Goal: Information Seeking & Learning: Check status

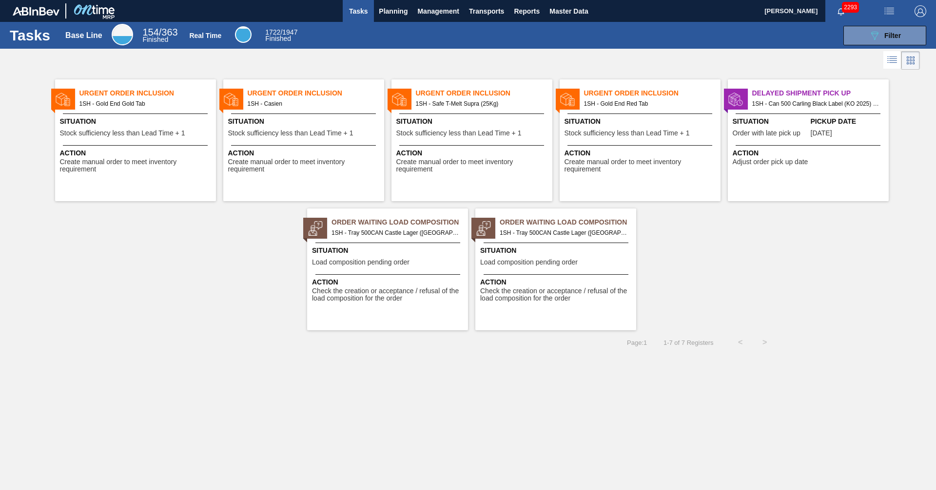
click at [742, 252] on div "Urgent Order Inclusion 1SH - Gold End Gold Tab Situation Stock sufficiency less…" at bounding box center [468, 201] width 936 height 258
click at [391, 14] on span "Planning" at bounding box center [393, 11] width 29 height 12
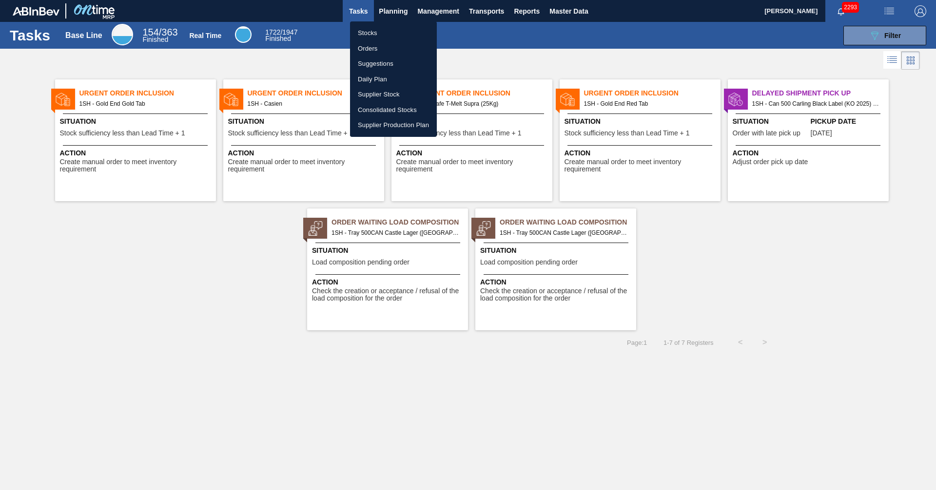
click at [364, 44] on li "Orders" at bounding box center [393, 49] width 87 height 16
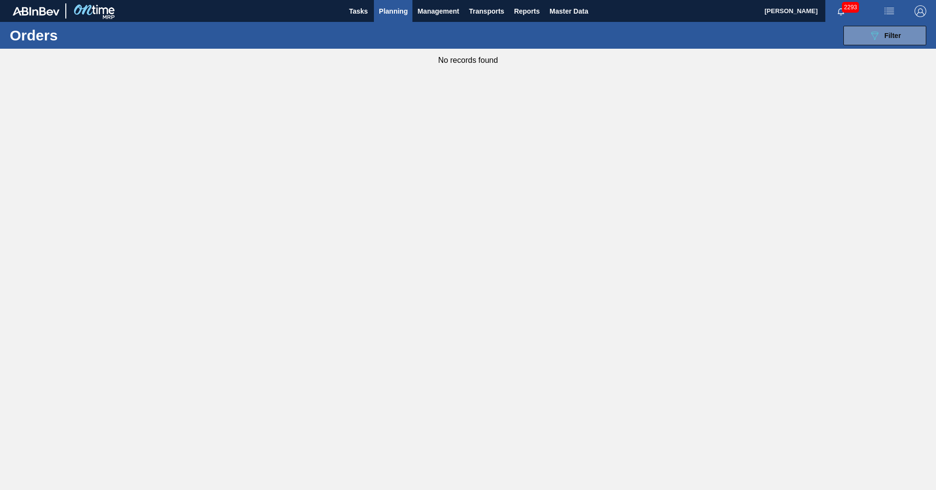
click at [390, 7] on span "Planning" at bounding box center [393, 11] width 29 height 12
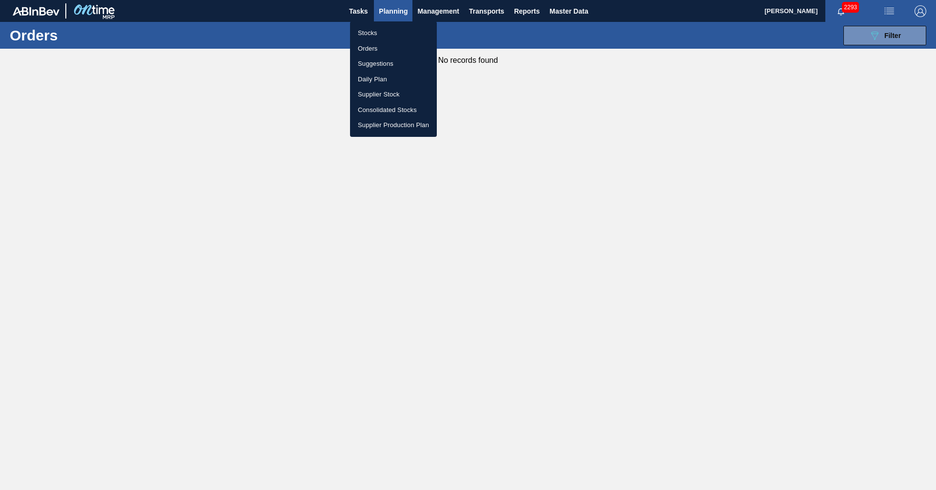
click at [376, 30] on li "Stocks" at bounding box center [393, 33] width 87 height 16
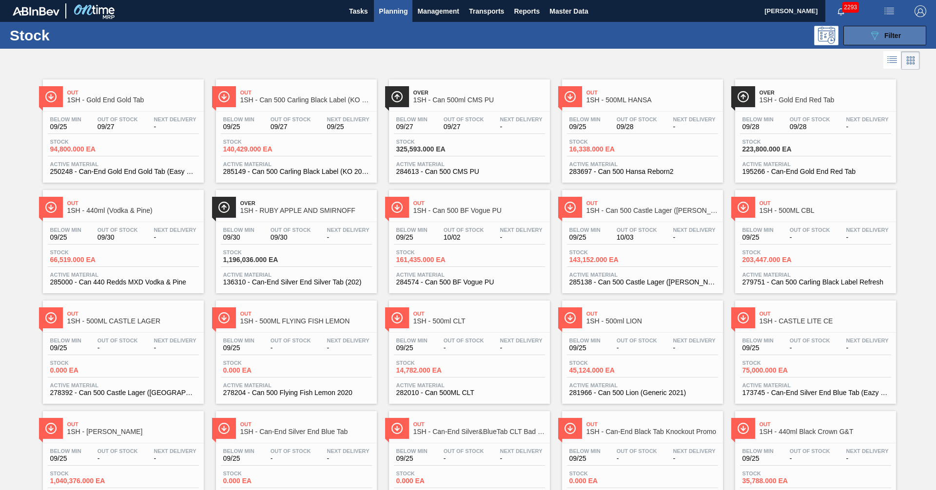
click at [877, 37] on icon "089F7B8B-B2A5-4AFE-B5C0-19BA573D28AC" at bounding box center [875, 36] width 12 height 12
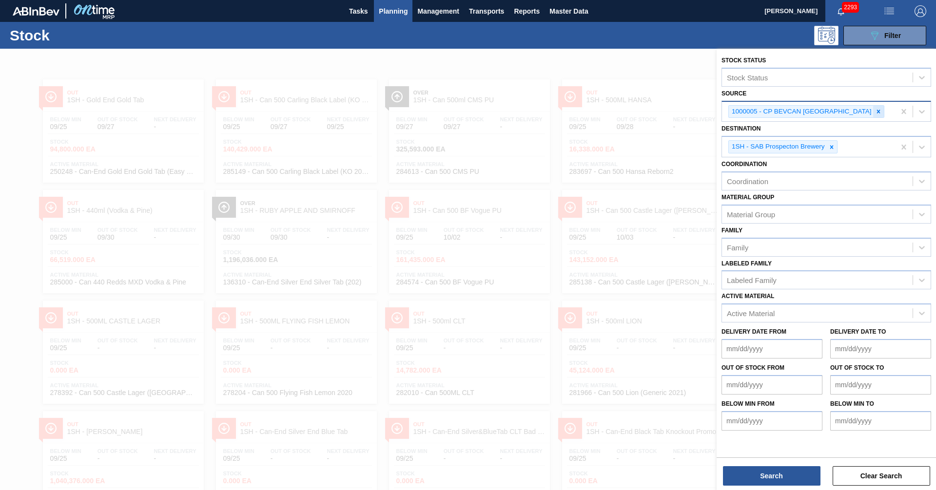
click at [876, 112] on icon at bounding box center [877, 111] width 3 height 3
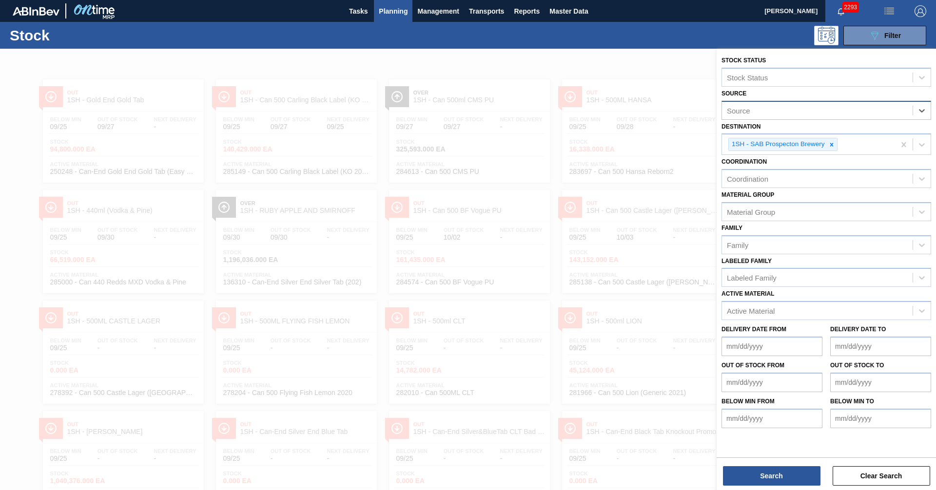
click at [816, 112] on div "Source" at bounding box center [817, 110] width 191 height 14
type input "thuthu"
click at [811, 138] on div "2000002 - Thuthuka Packaging Pty Ltd" at bounding box center [826, 135] width 210 height 18
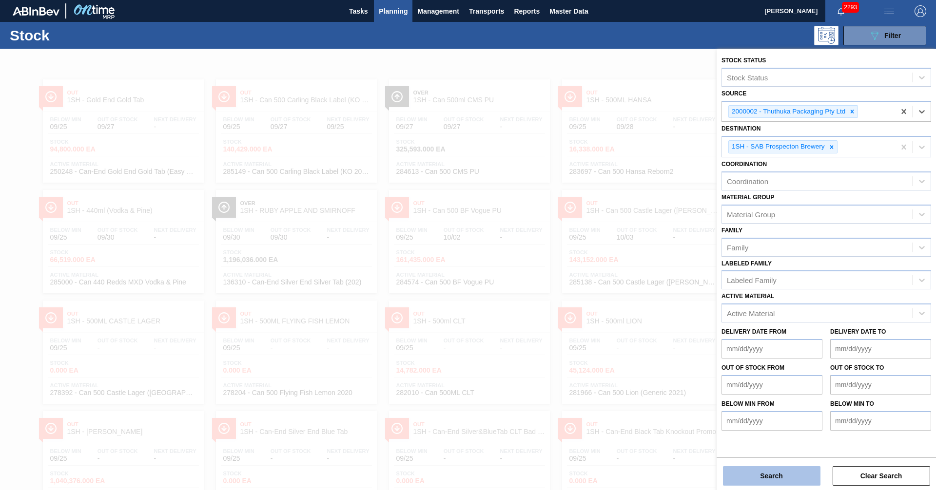
click at [766, 470] on button "Search" at bounding box center [771, 476] width 97 height 19
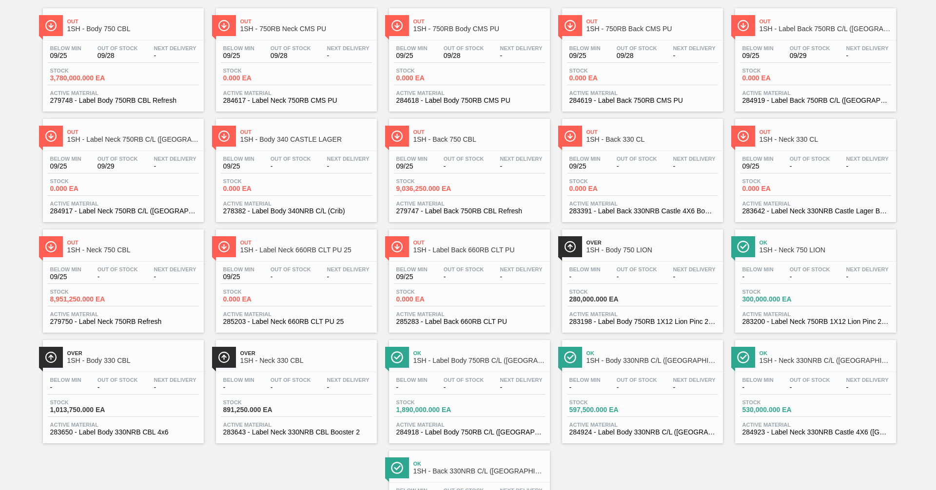
scroll to position [49, 0]
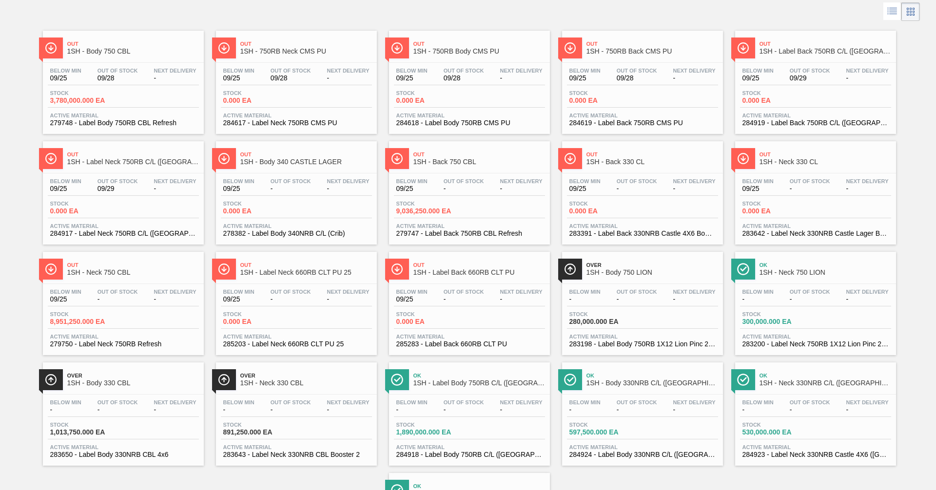
click at [450, 23] on link "Out 1SH - 750RB Body CMS PU Below Min 09/25 Out Of Stock 09/28 Next Delivery - …" at bounding box center [468, 78] width 173 height 111
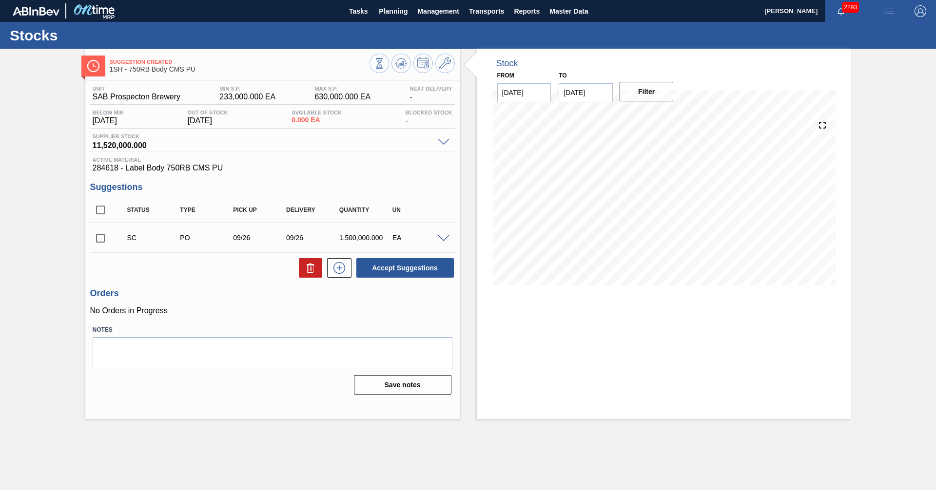
click at [562, 406] on div "Stock From [DATE] to [DATE] Filter 10/05 Stock Projection 507,896 SAP Planning …" at bounding box center [664, 234] width 374 height 370
click at [542, 355] on div "Stock From [DATE] to [DATE] Filter 10/05 Stock Projection 507,896 SAP Planning …" at bounding box center [664, 234] width 374 height 370
click at [549, 380] on div "Stock From [DATE] to [DATE] Filter 10/05 Stock Projection 507,896 SAP Planning …" at bounding box center [664, 234] width 374 height 370
click at [397, 16] on span "Planning" at bounding box center [393, 11] width 29 height 12
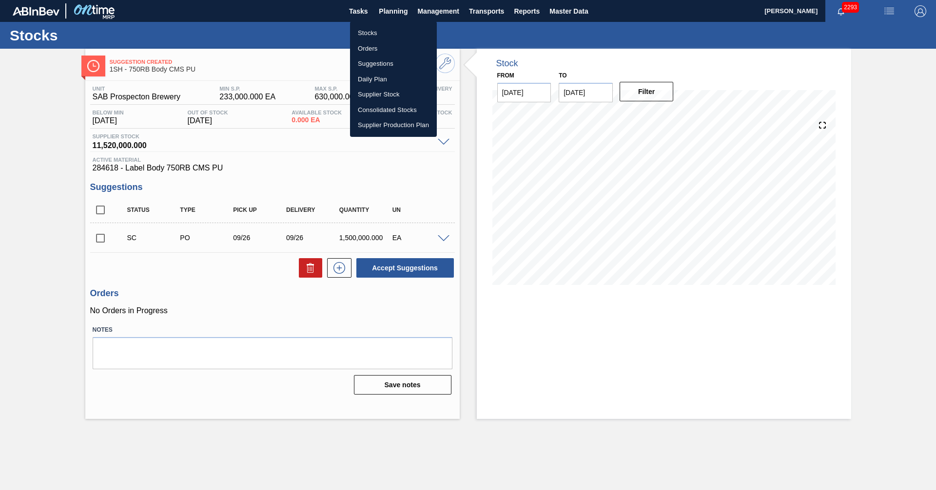
click at [360, 34] on li "Stocks" at bounding box center [393, 33] width 87 height 16
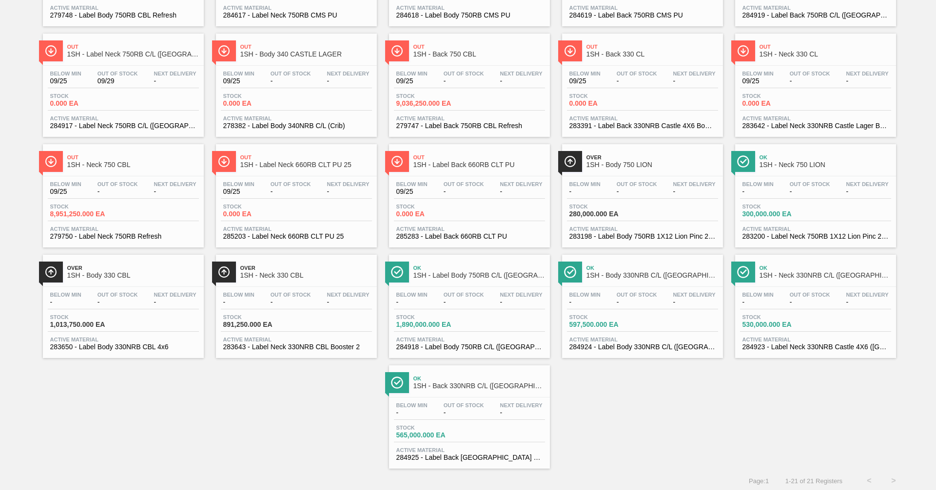
scroll to position [159, 0]
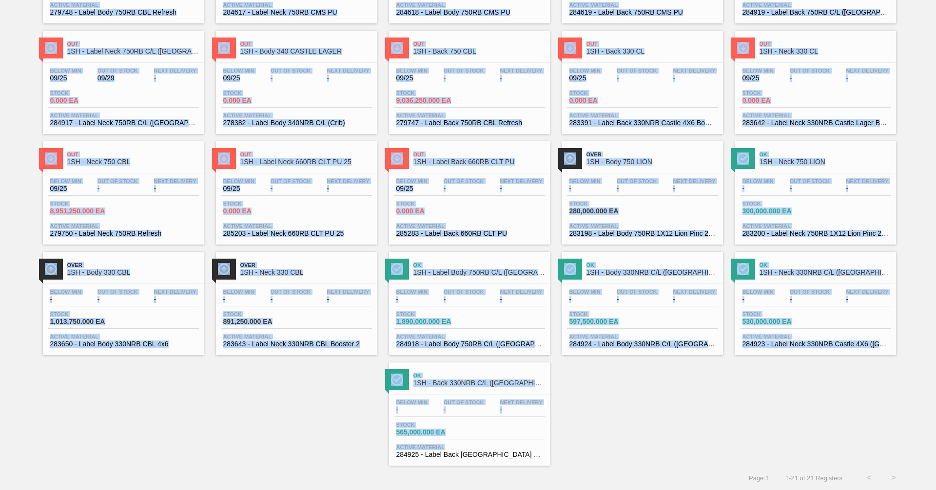
drag, startPoint x: 37, startPoint y: 58, endPoint x: 548, endPoint y: 443, distance: 640.6
click at [548, 443] on div "Stock 089F7B8B-B2A5-4AFE-B5C0-19BA573D28AC Filter Stock Status Stock Status Sou…" at bounding box center [468, 177] width 936 height 628
click at [600, 447] on div "Out 1SH - Body 750 CBL Below Min 09/25 Out Of Stock 09/28 Next Delivery - Stock…" at bounding box center [468, 189] width 936 height 553
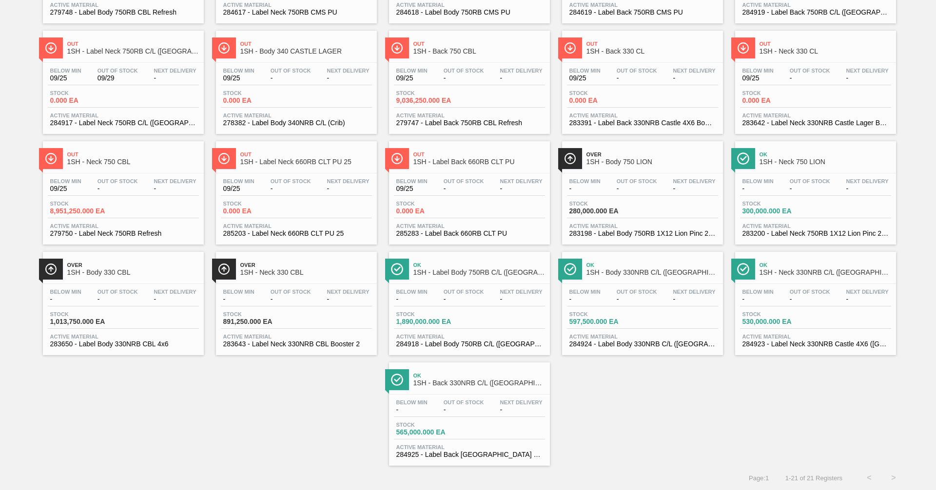
click at [626, 433] on div "Out 1SH - Body 750 CBL Below Min 09/25 Out Of Stock 09/28 Next Delivery - Stock…" at bounding box center [468, 189] width 936 height 553
click at [616, 407] on div "Out 1SH - Body 750 CBL Below Min 09/25 Out Of Stock 09/28 Next Delivery - Stock…" at bounding box center [468, 189] width 936 height 553
click at [614, 399] on div "Out 1SH - Body 750 CBL Below Min 09/25 Out Of Stock 09/28 Next Delivery - Stock…" at bounding box center [468, 189] width 936 height 553
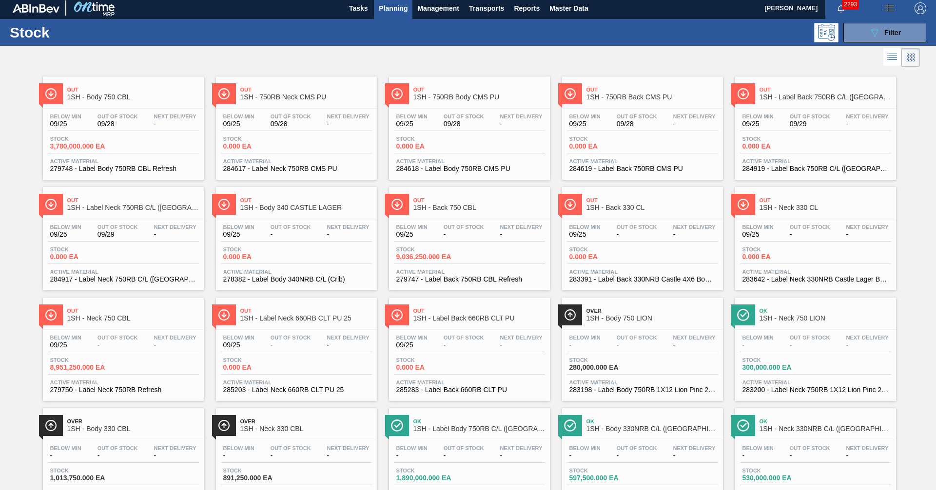
scroll to position [0, 0]
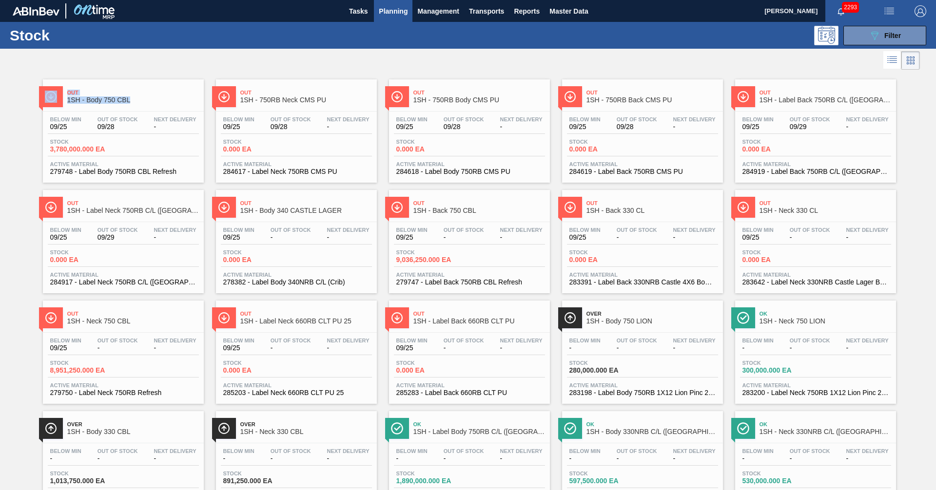
drag, startPoint x: 35, startPoint y: 54, endPoint x: 27, endPoint y: 121, distance: 67.7
click at [27, 121] on div "Stock 089F7B8B-B2A5-4AFE-B5C0-19BA573D28AC Filter Stock Status Stock Status Sou…" at bounding box center [468, 336] width 936 height 628
click at [204, 52] on div at bounding box center [460, 60] width 920 height 23
drag, startPoint x: 37, startPoint y: 63, endPoint x: 24, endPoint y: 144, distance: 81.9
click at [24, 144] on div "Stock 089F7B8B-B2A5-4AFE-B5C0-19BA573D28AC Filter Stock Status Stock Status Sou…" at bounding box center [468, 336] width 936 height 628
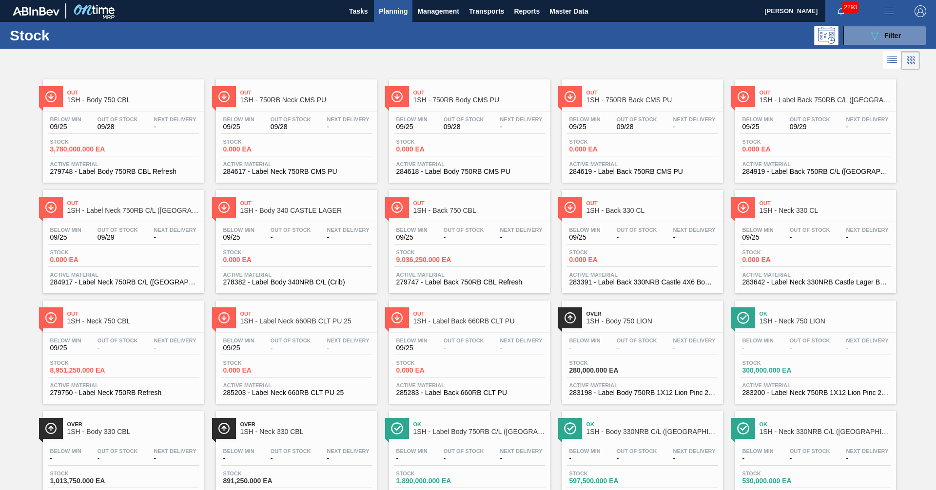
click at [130, 63] on div at bounding box center [460, 60] width 920 height 23
click at [377, 6] on button "Planning" at bounding box center [393, 11] width 39 height 22
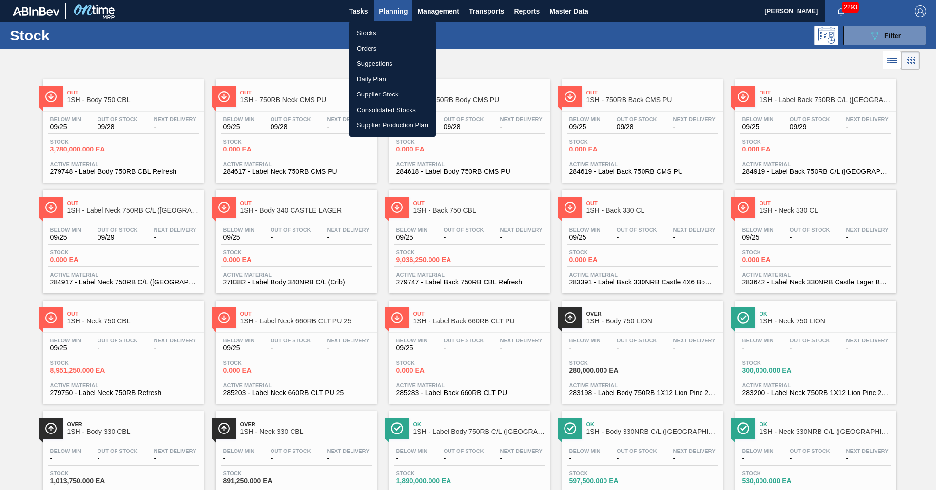
click at [370, 32] on li "Stocks" at bounding box center [392, 33] width 87 height 16
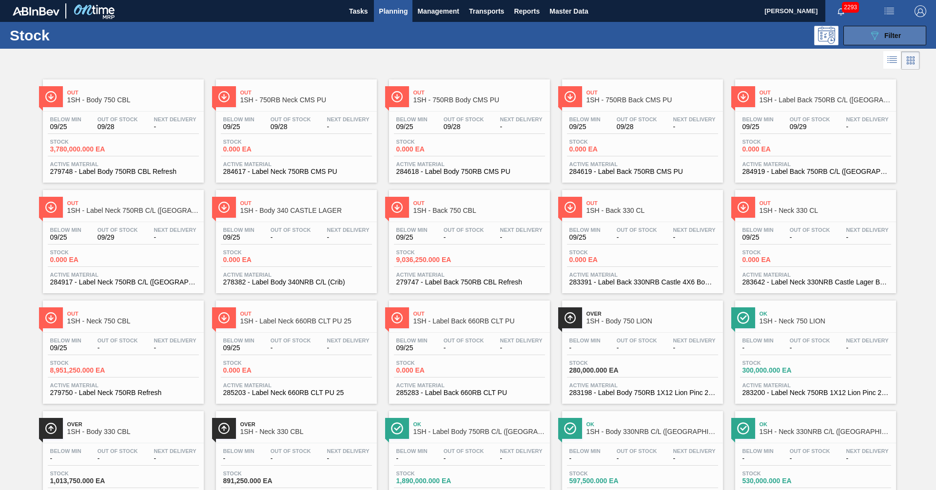
click at [877, 28] on button "089F7B8B-B2A5-4AFE-B5C0-19BA573D28AC Filter" at bounding box center [884, 35] width 83 height 19
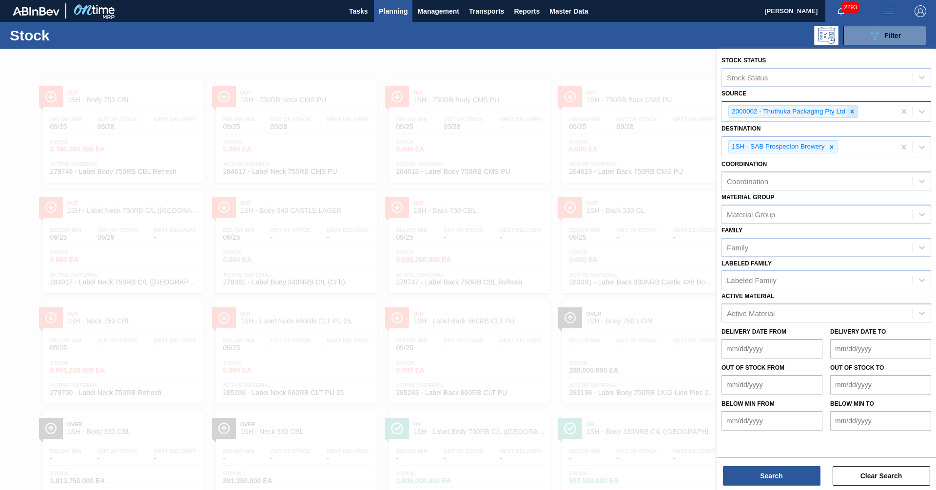
click at [851, 109] on icon at bounding box center [852, 111] width 7 height 7
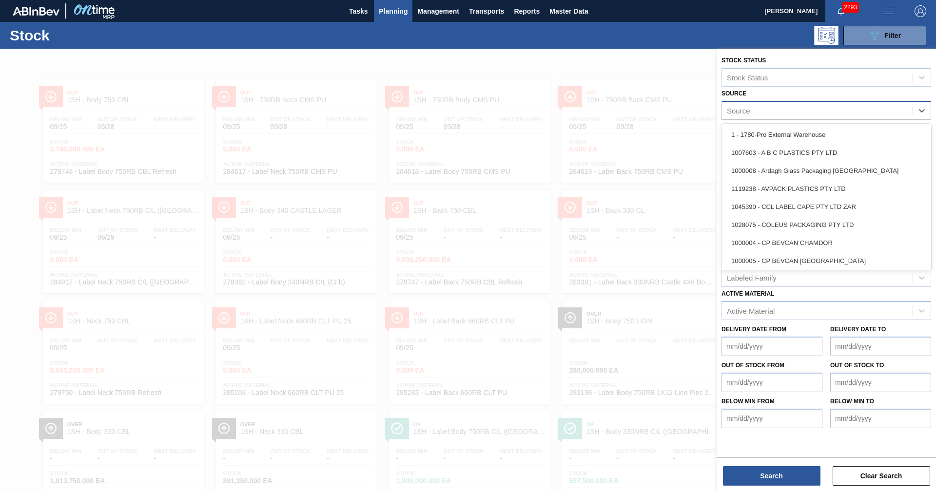
click at [764, 113] on div "Source" at bounding box center [817, 110] width 191 height 14
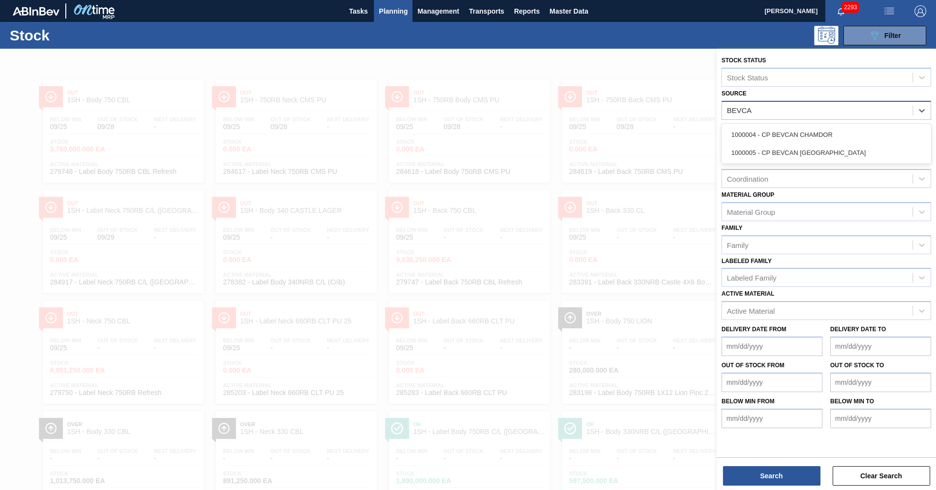
type input "BEVCAN"
click at [791, 152] on div "1000005 - CP BEVCAN [GEOGRAPHIC_DATA]" at bounding box center [826, 153] width 210 height 18
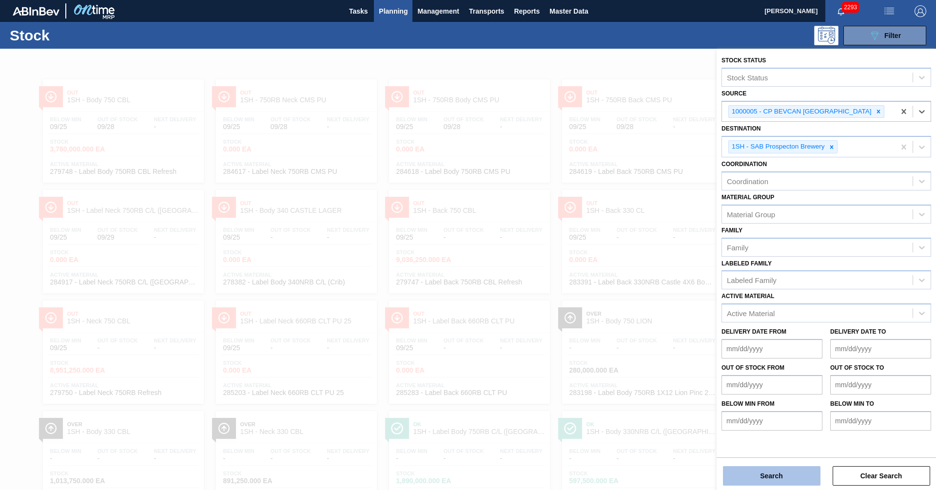
click at [766, 475] on button "Search" at bounding box center [771, 476] width 97 height 19
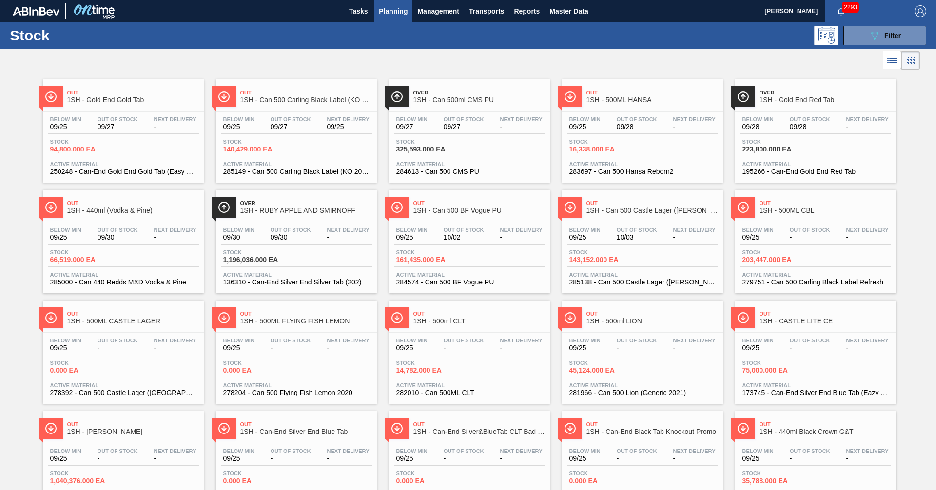
click at [417, 57] on div at bounding box center [460, 60] width 920 height 23
click at [380, 182] on link "Out 1SH - Can 500 Carling Black Label (KO 2025) Below Min 09/25 Out Of Stock 09…" at bounding box center [295, 127] width 173 height 111
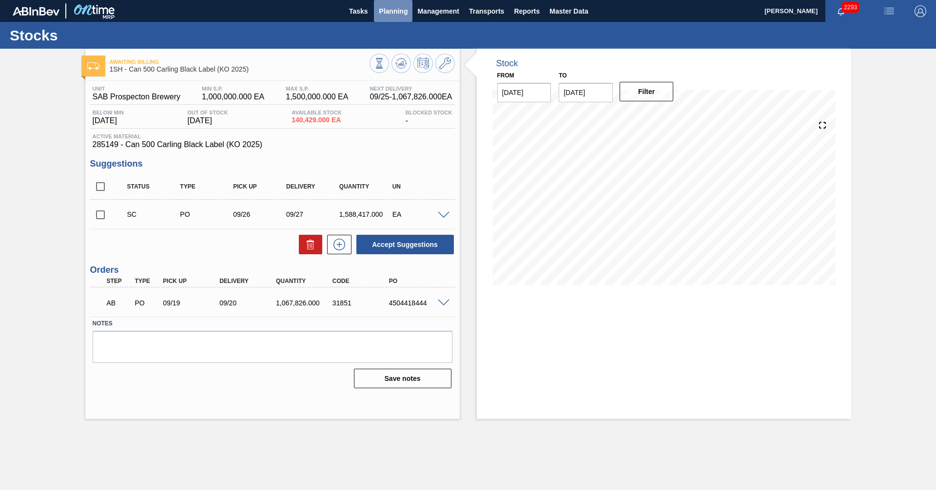
click at [383, 5] on span "Planning" at bounding box center [393, 11] width 29 height 12
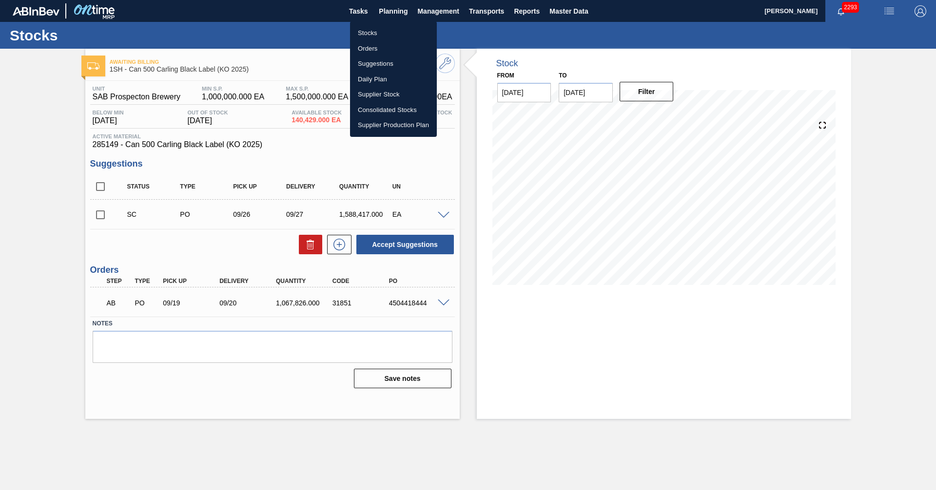
click at [364, 36] on li "Stocks" at bounding box center [393, 33] width 87 height 16
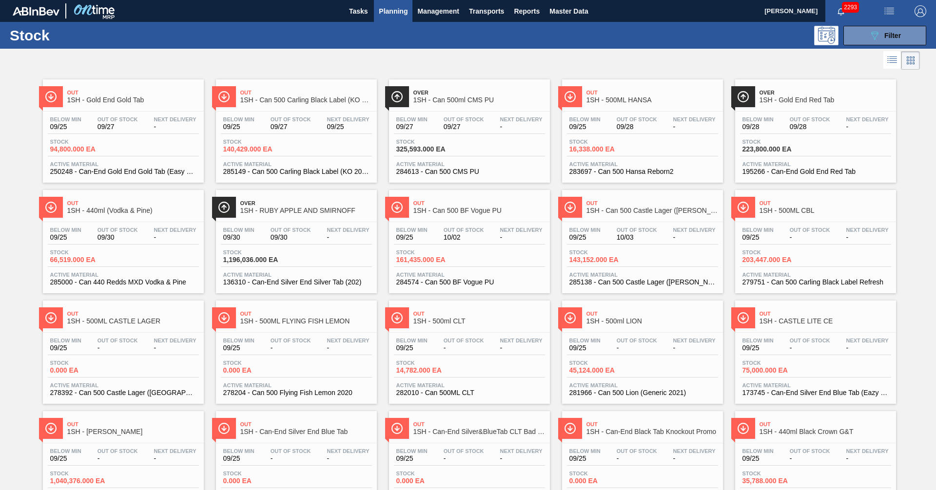
click at [390, 8] on span "Planning" at bounding box center [393, 11] width 29 height 12
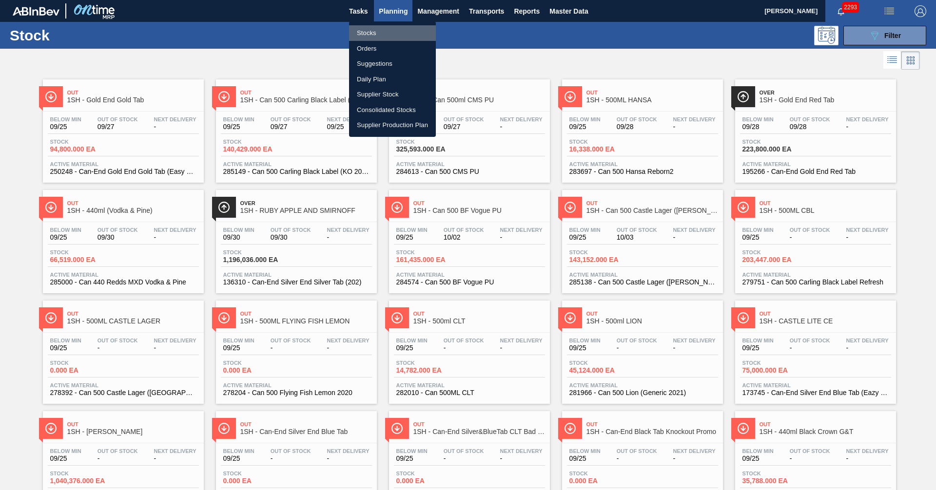
click at [366, 31] on li "Stocks" at bounding box center [392, 33] width 87 height 16
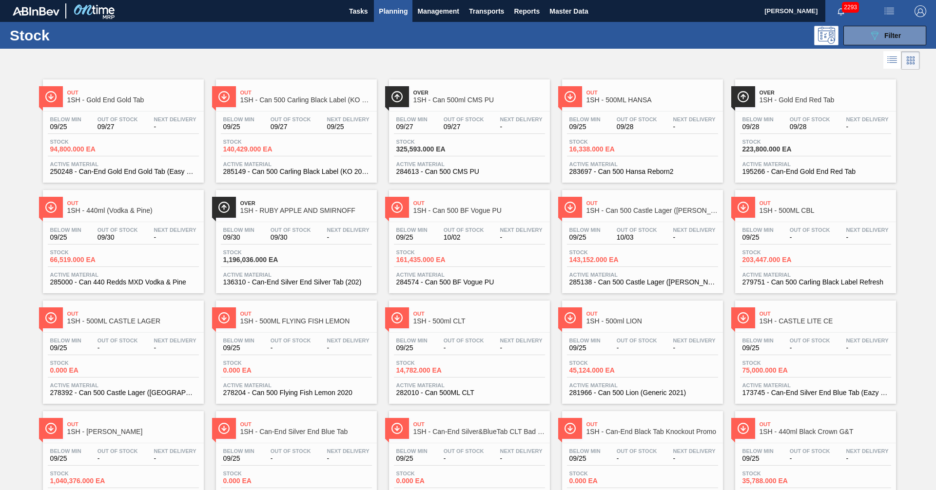
click at [394, 11] on span "Planning" at bounding box center [393, 11] width 29 height 12
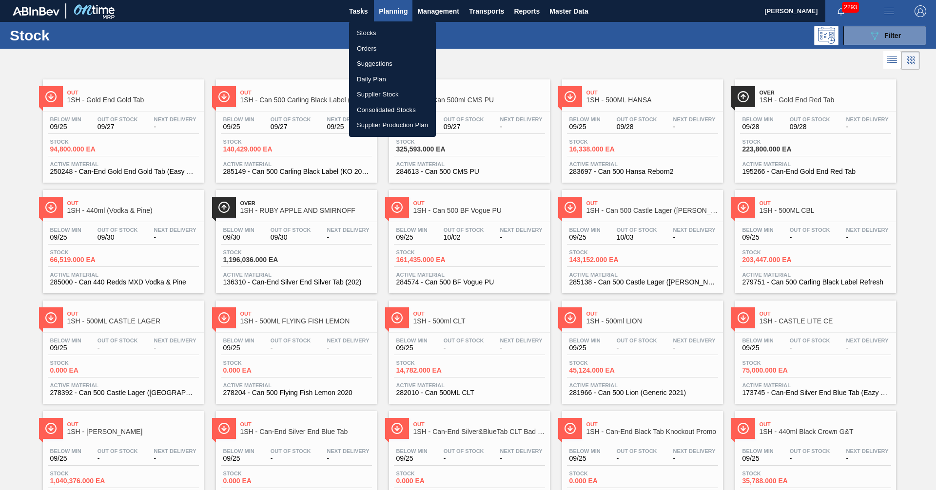
click at [368, 47] on li "Orders" at bounding box center [392, 49] width 87 height 16
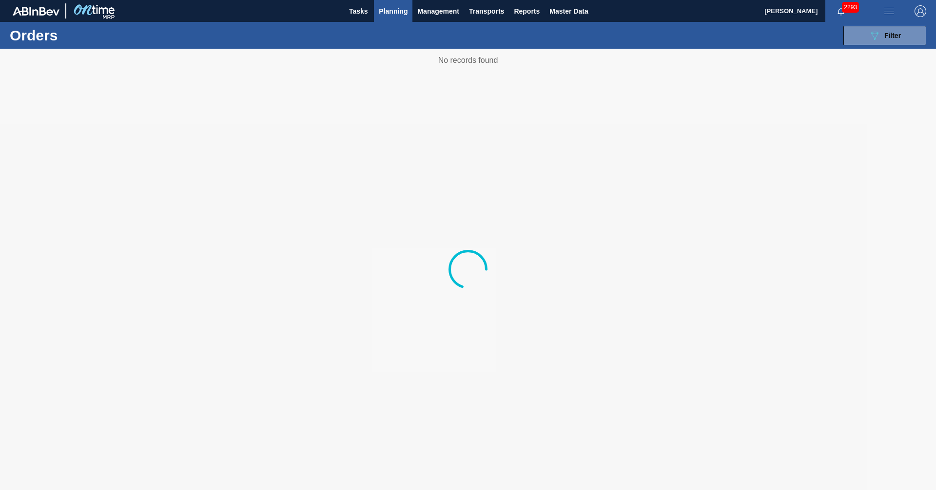
click at [390, 13] on span "Planning" at bounding box center [393, 11] width 29 height 12
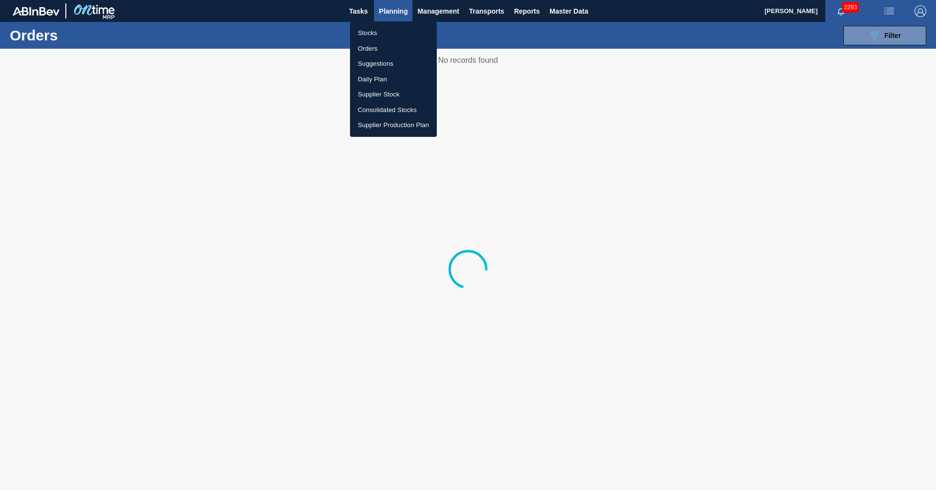
click at [373, 33] on li "Stocks" at bounding box center [393, 33] width 87 height 16
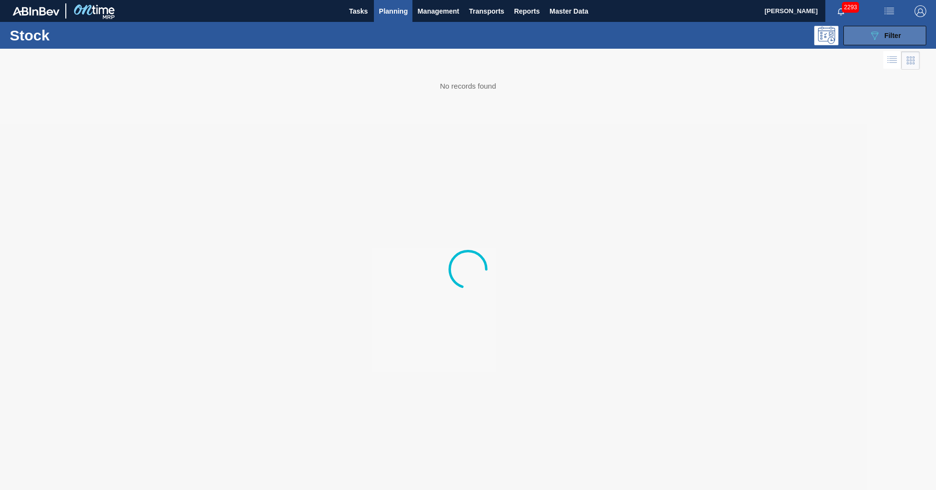
click at [882, 38] on div "089F7B8B-B2A5-4AFE-B5C0-19BA573D28AC Filter" at bounding box center [885, 36] width 32 height 12
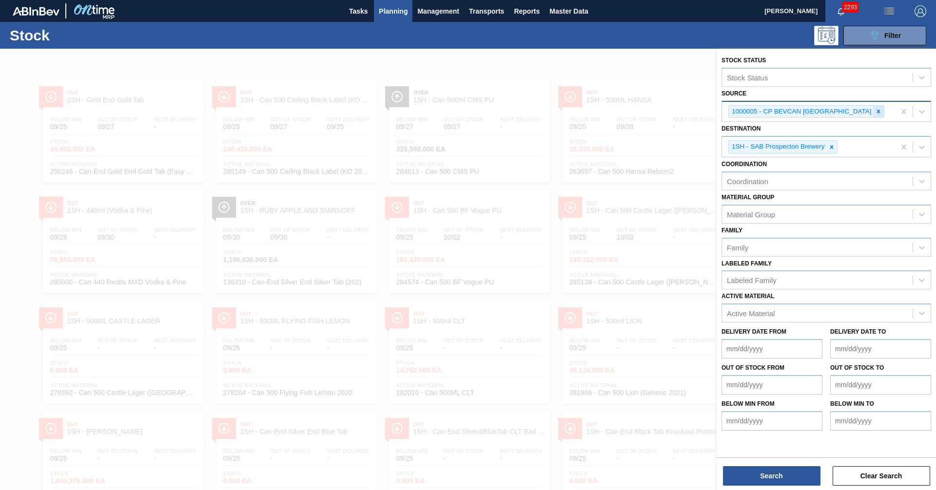
click at [876, 113] on icon at bounding box center [877, 111] width 3 height 3
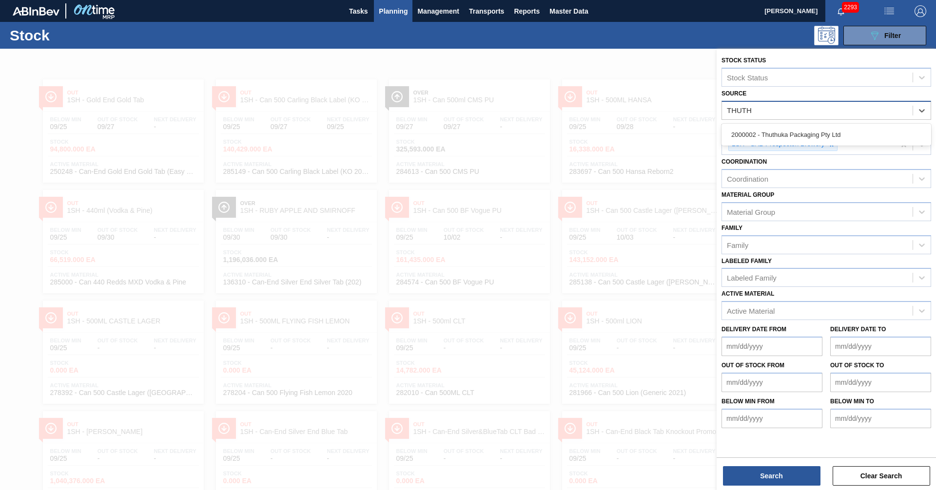
type input "THUTHU"
click at [746, 133] on div "2000002 - Thuthuka Packaging Pty Ltd" at bounding box center [826, 135] width 210 height 18
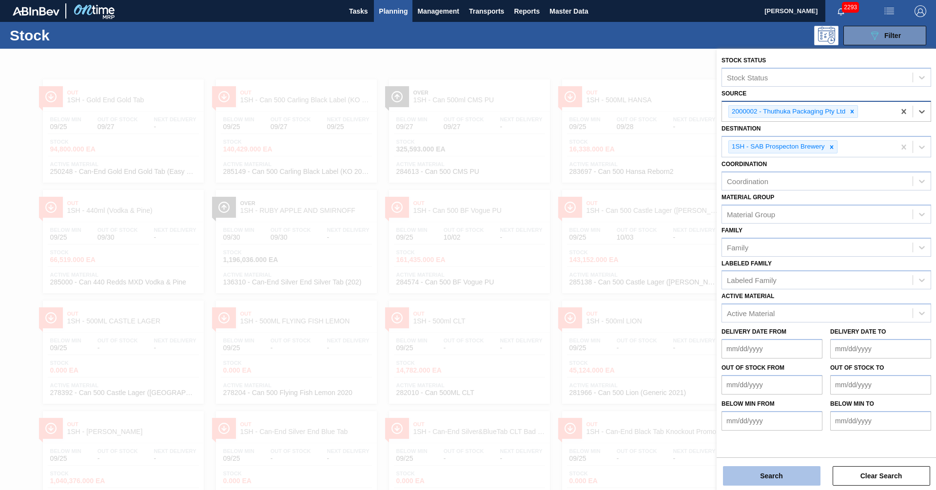
click at [778, 479] on button "Search" at bounding box center [771, 476] width 97 height 19
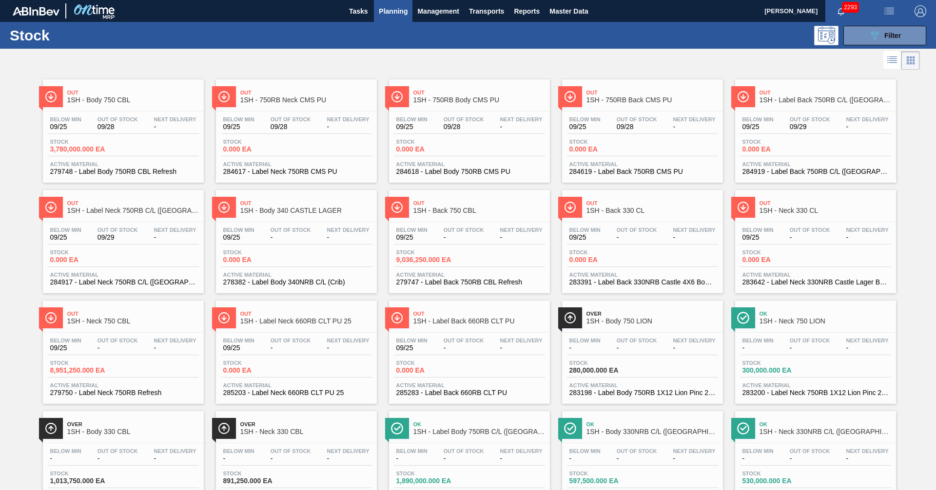
click at [117, 95] on span "Out" at bounding box center [133, 93] width 132 height 6
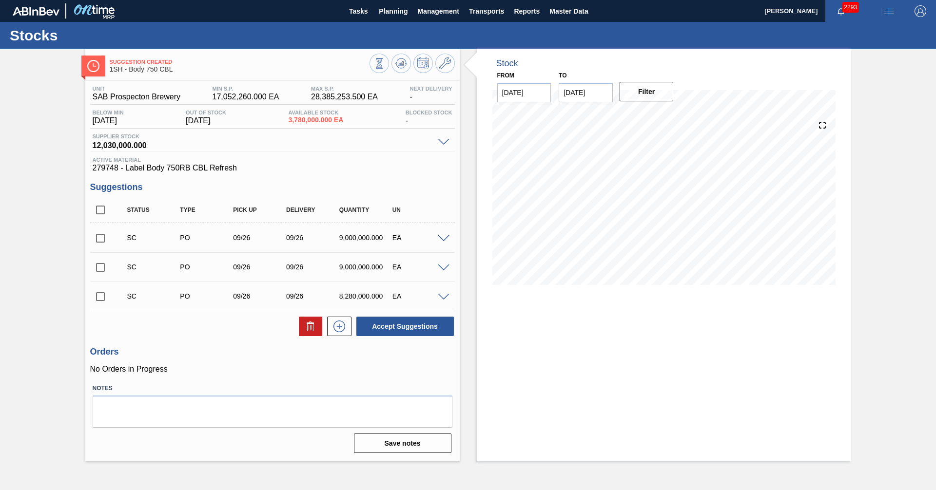
click at [303, 190] on h3 "Suggestions" at bounding box center [272, 187] width 365 height 10
click at [100, 296] on input "checkbox" at bounding box center [100, 297] width 20 height 20
checkbox input "true"
drag, startPoint x: 349, startPoint y: 120, endPoint x: 282, endPoint y: 117, distance: 66.9
click at [282, 117] on div "Below Min [DATE] Out Of Stock [DATE] Available Stock 3,780,000.000 EA Blocked S…" at bounding box center [272, 119] width 365 height 19
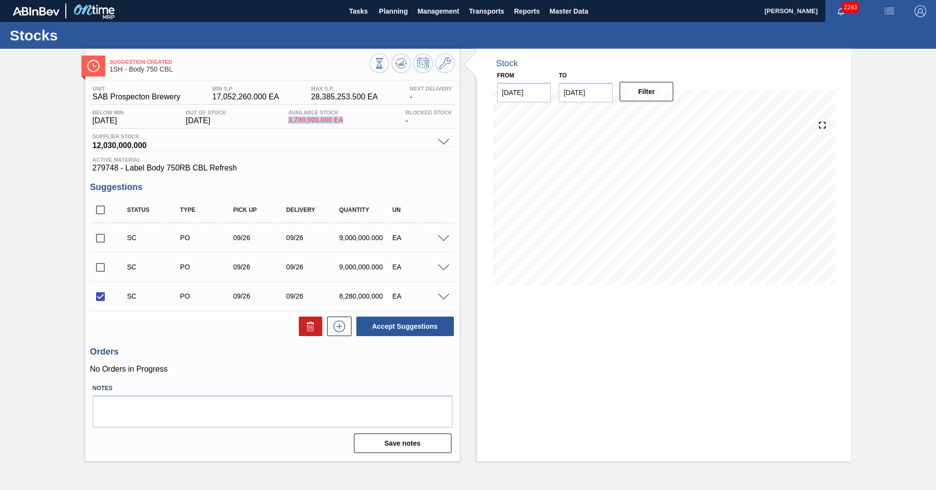
click at [356, 117] on div "Below Min [DATE] Out Of Stock [DATE] Available Stock 3,780,000.000 EA Blocked S…" at bounding box center [272, 119] width 365 height 19
drag, startPoint x: 361, startPoint y: 116, endPoint x: 287, endPoint y: 120, distance: 74.2
click at [287, 120] on div "Below Min [DATE] Out Of Stock [DATE] Available Stock 3,780,000.000 EA Blocked S…" at bounding box center [272, 119] width 365 height 19
click at [372, 110] on div "Below Min [DATE] Out Of Stock [DATE] Available Stock 3,780,000.000 EA Blocked S…" at bounding box center [272, 119] width 365 height 19
drag, startPoint x: 351, startPoint y: 120, endPoint x: 279, endPoint y: 117, distance: 72.2
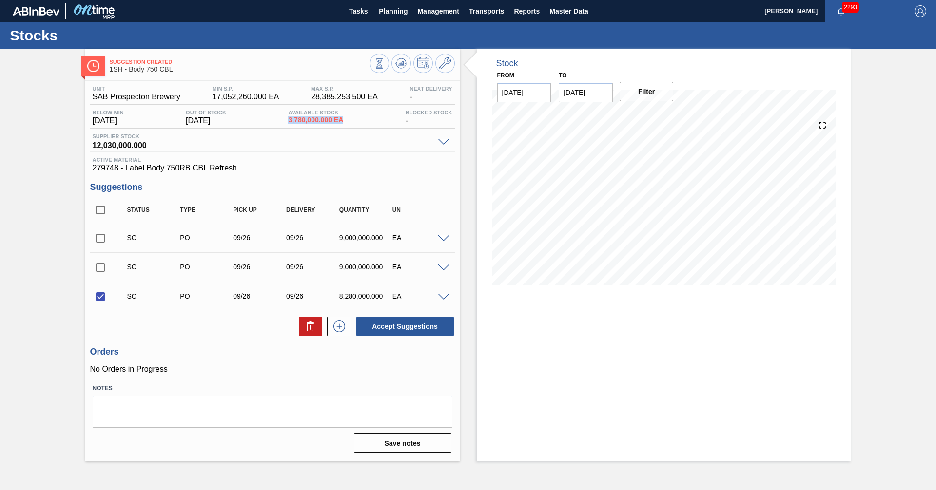
click at [279, 117] on div "Below Min [DATE] Out Of Stock [DATE] Available Stock 3,780,000.000 EA Blocked S…" at bounding box center [272, 119] width 365 height 19
click at [374, 114] on div "Below Min [DATE] Out Of Stock [DATE] Available Stock 3,780,000.000 EA Blocked S…" at bounding box center [272, 119] width 365 height 19
drag, startPoint x: 349, startPoint y: 119, endPoint x: 291, endPoint y: 119, distance: 58.0
click at [291, 119] on div "Below Min [DATE] Out Of Stock [DATE] Available Stock 3,780,000.000 EA Blocked S…" at bounding box center [272, 119] width 365 height 19
click at [352, 115] on div "Below Min [DATE] Out Of Stock [DATE] Available Stock 3,780,000.000 EA Blocked S…" at bounding box center [272, 119] width 365 height 19
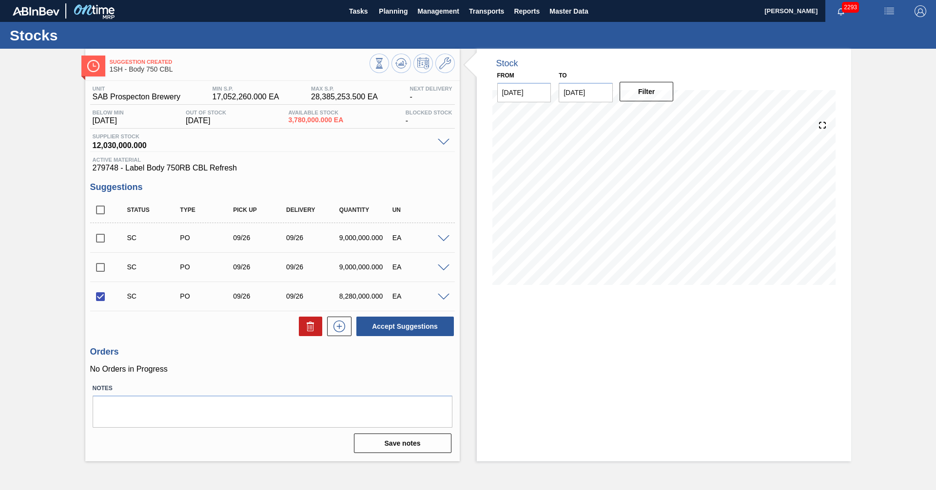
click at [441, 296] on span at bounding box center [444, 297] width 12 height 7
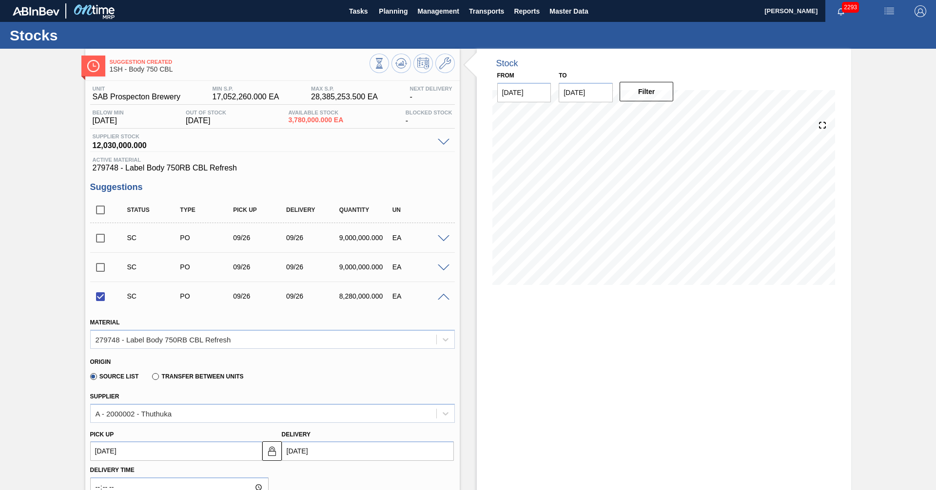
click at [442, 296] on span at bounding box center [444, 297] width 12 height 7
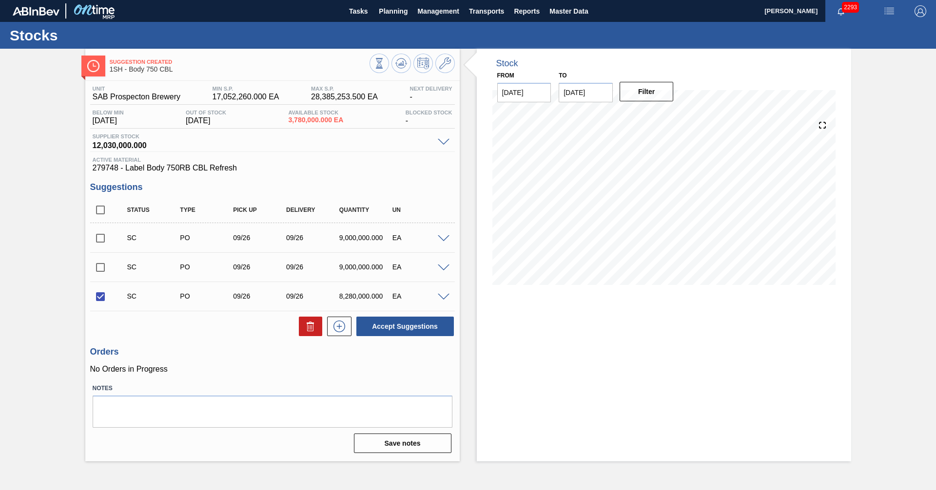
click at [442, 296] on span at bounding box center [444, 297] width 12 height 7
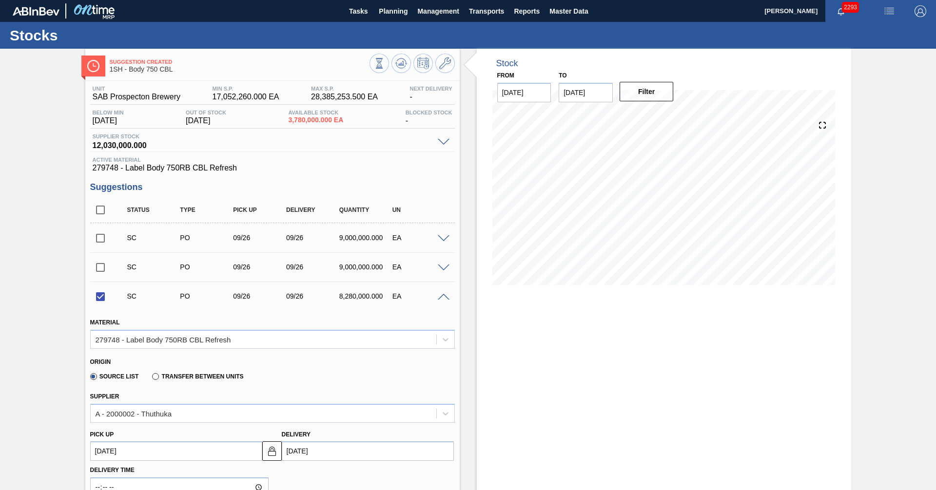
click at [442, 296] on span at bounding box center [444, 297] width 12 height 7
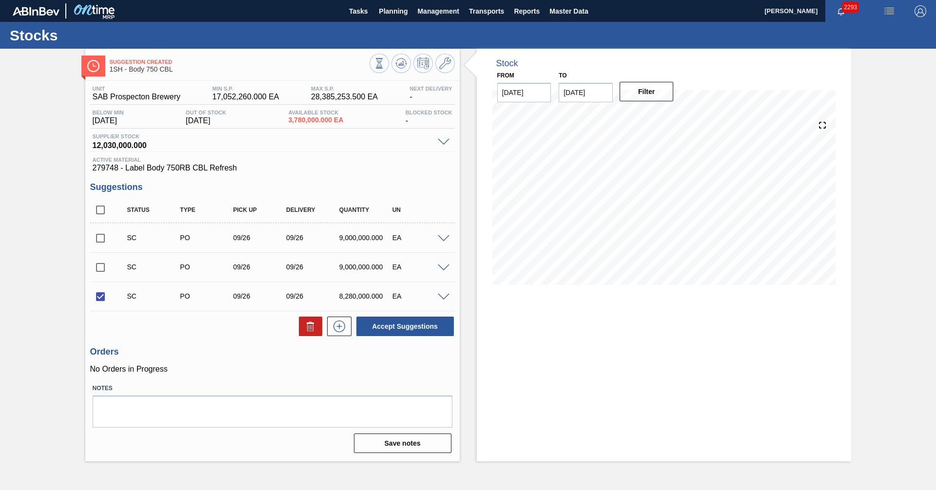
click at [441, 297] on span at bounding box center [444, 297] width 12 height 7
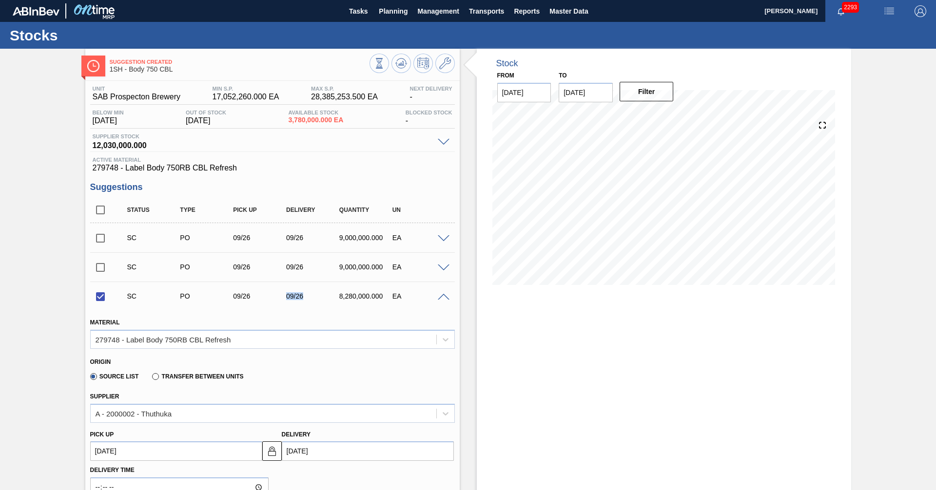
drag, startPoint x: 304, startPoint y: 296, endPoint x: 282, endPoint y: 298, distance: 22.0
click at [282, 298] on div "09/26" at bounding box center [306, 296] width 53 height 8
drag, startPoint x: 250, startPoint y: 296, endPoint x: 230, endPoint y: 296, distance: 20.0
click at [231, 296] on div "09/26" at bounding box center [260, 296] width 59 height 8
click at [426, 194] on div "Suggestions Status Type Pick up Delivery Quantity UN SC PO 09/26 09/26 9,000,00…" at bounding box center [272, 441] width 365 height 519
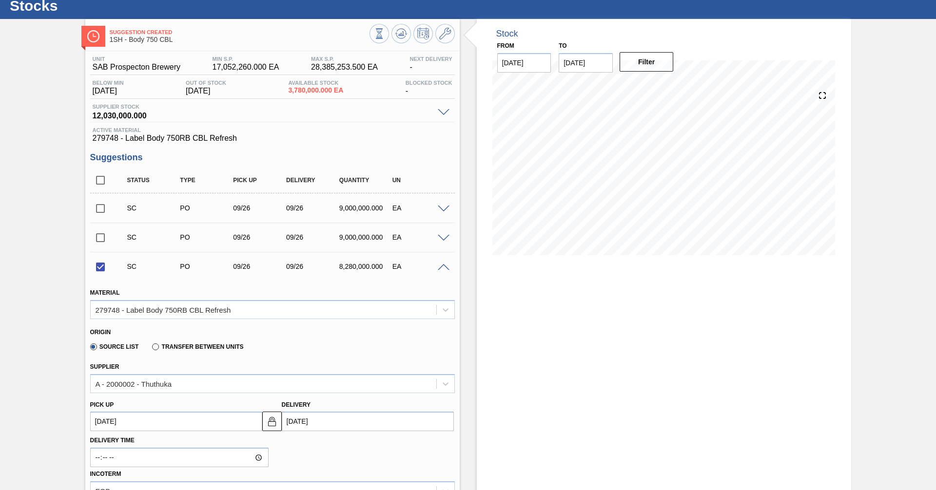
scroll to position [146, 0]
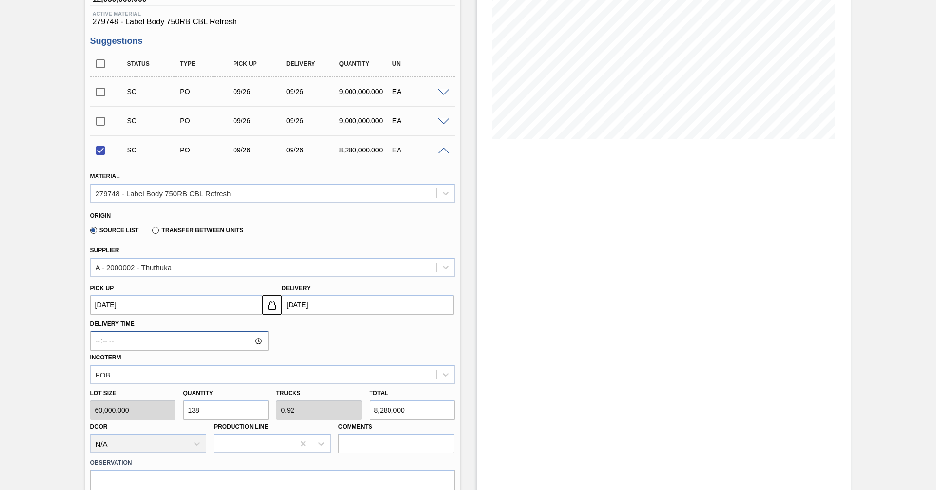
click at [256, 341] on input "Delivery Time" at bounding box center [179, 340] width 178 height 19
type input "10:05"
click at [353, 321] on div "Delivery Time 10:05 Incoterm FOB" at bounding box center [272, 349] width 372 height 69
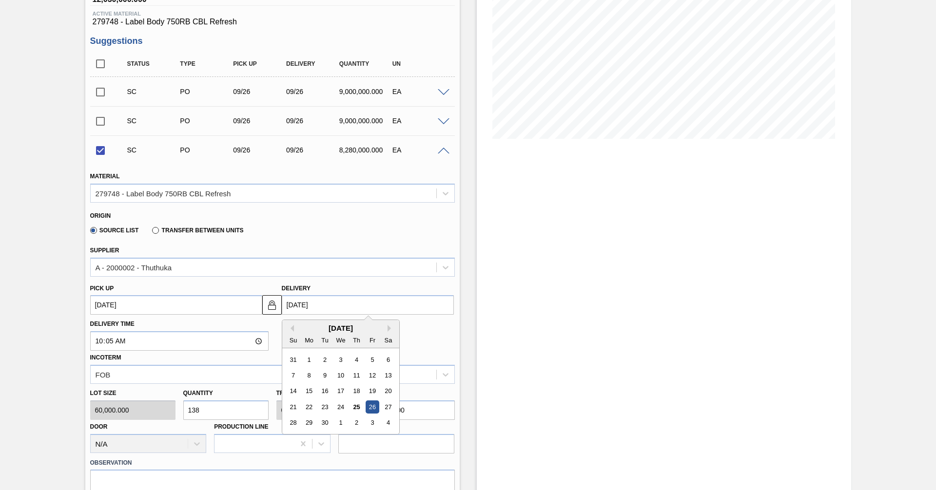
click at [339, 305] on input "[DATE]" at bounding box center [368, 304] width 172 height 19
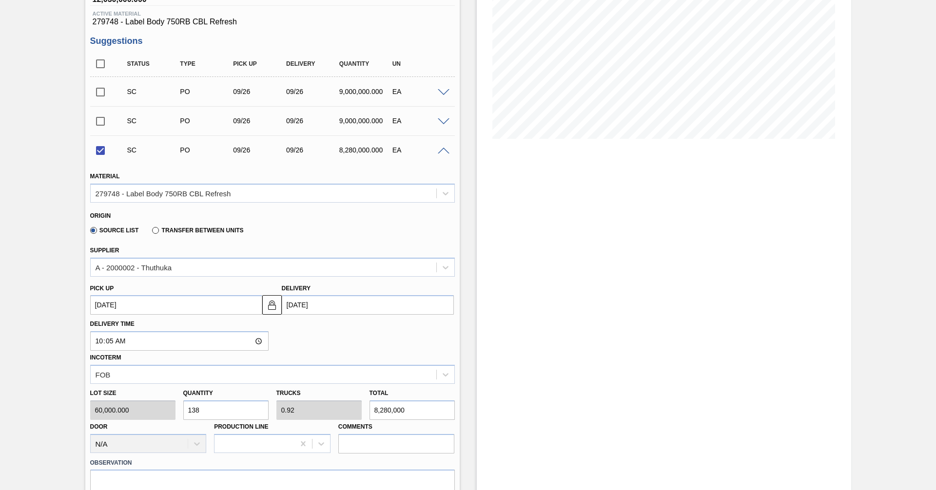
click at [273, 327] on div "Delivery Time 10:05 Incoterm FOB" at bounding box center [272, 349] width 372 height 69
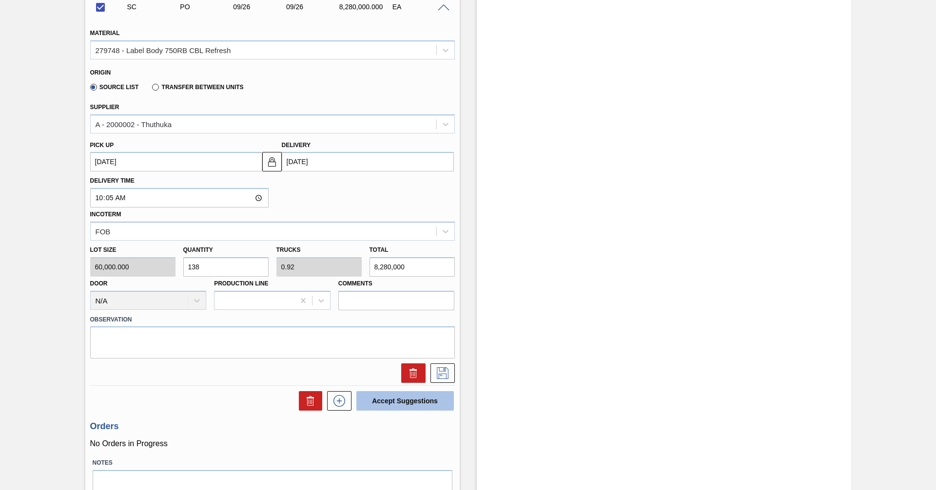
scroll to position [292, 0]
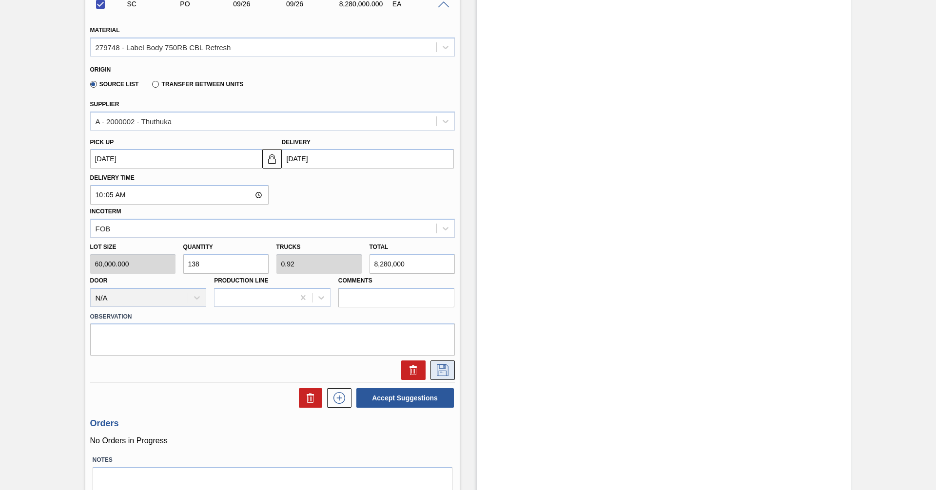
click at [437, 372] on icon at bounding box center [443, 371] width 16 height 12
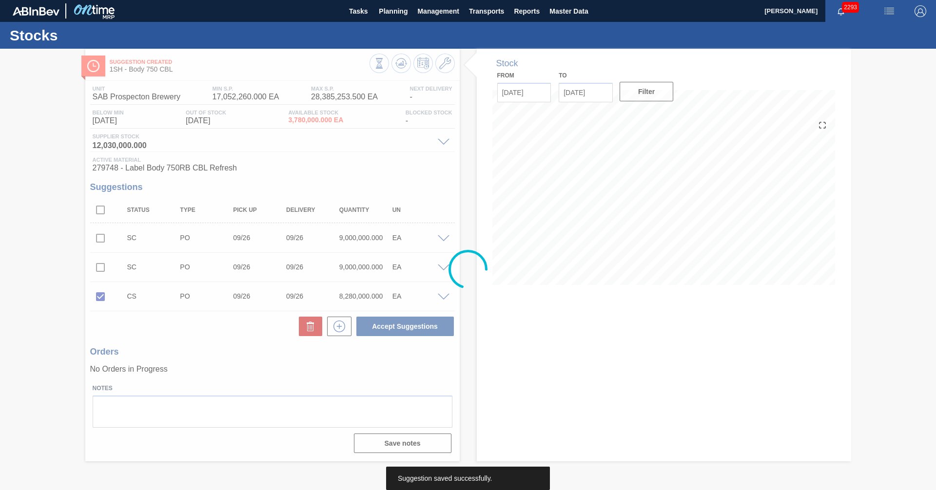
scroll to position [0, 0]
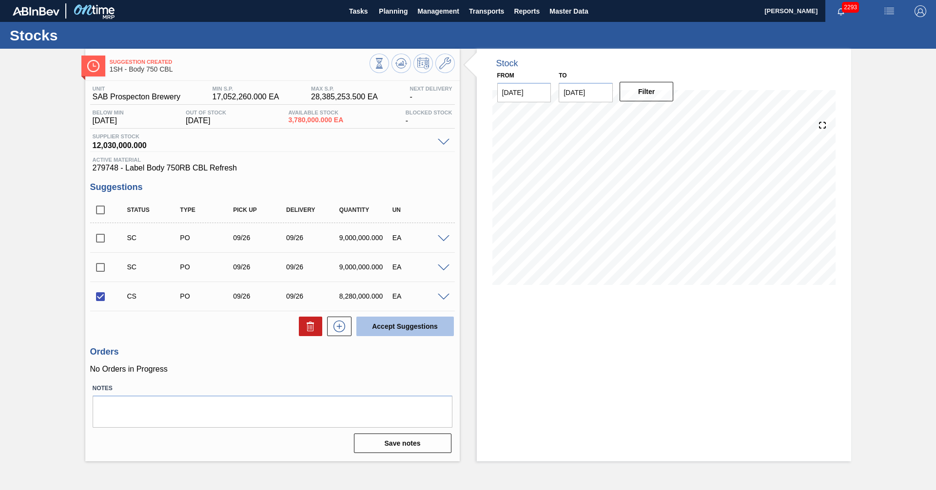
click at [391, 329] on button "Accept Suggestions" at bounding box center [404, 326] width 97 height 19
checkbox input "false"
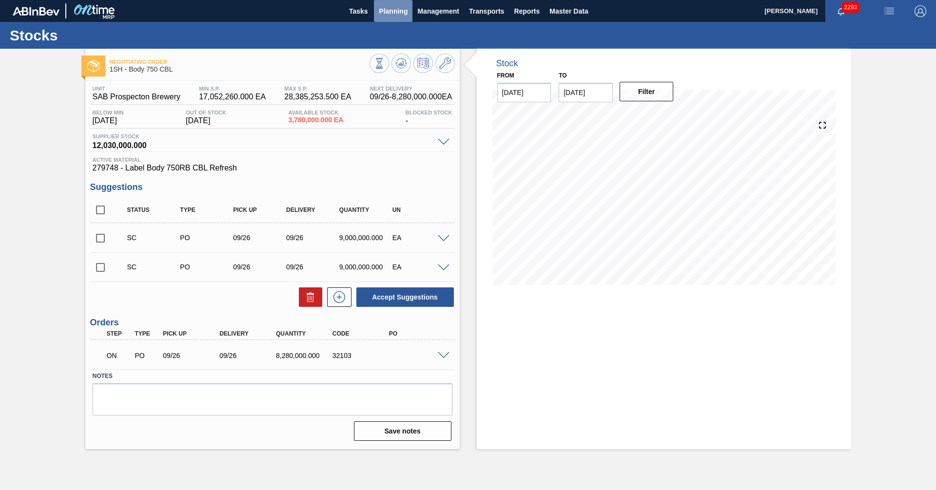
click at [391, 12] on span "Planning" at bounding box center [393, 11] width 29 height 12
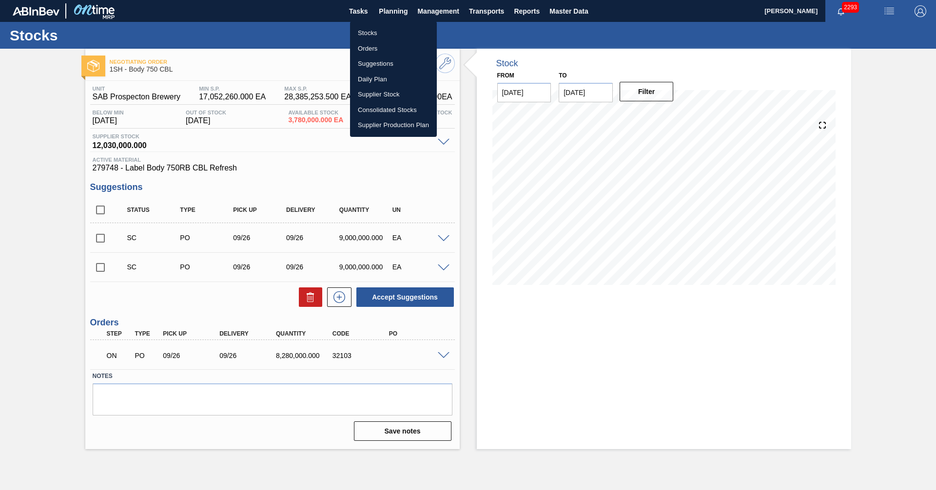
click at [368, 50] on li "Orders" at bounding box center [393, 49] width 87 height 16
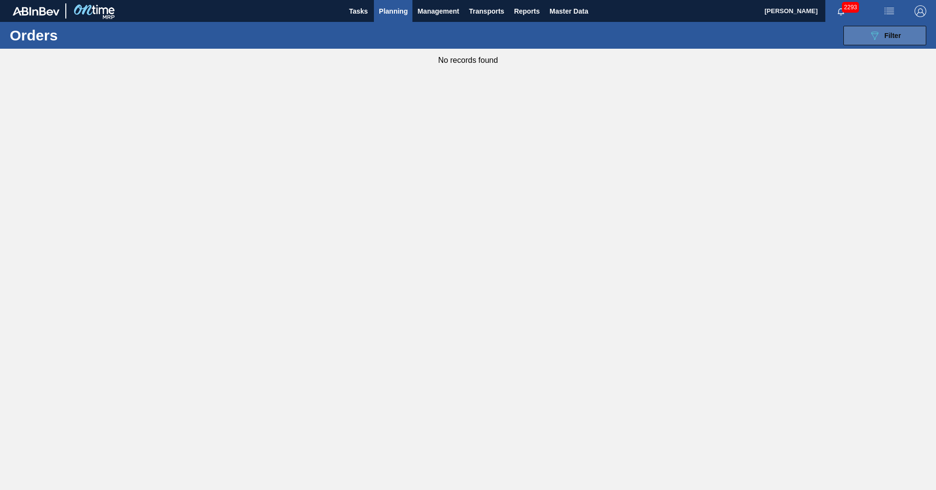
click at [898, 33] on span "Filter" at bounding box center [892, 36] width 17 height 8
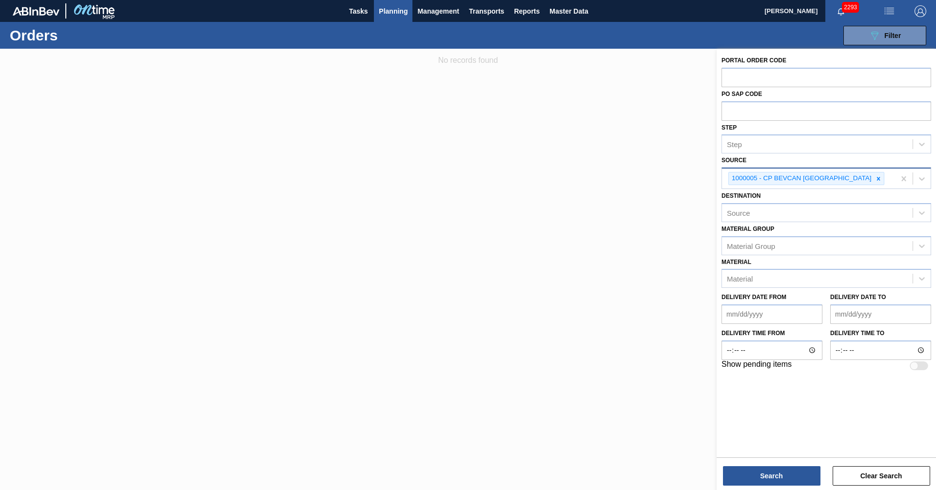
drag, startPoint x: 838, startPoint y: 179, endPoint x: 803, endPoint y: 172, distance: 35.9
click at [876, 179] on icon at bounding box center [877, 178] width 3 height 3
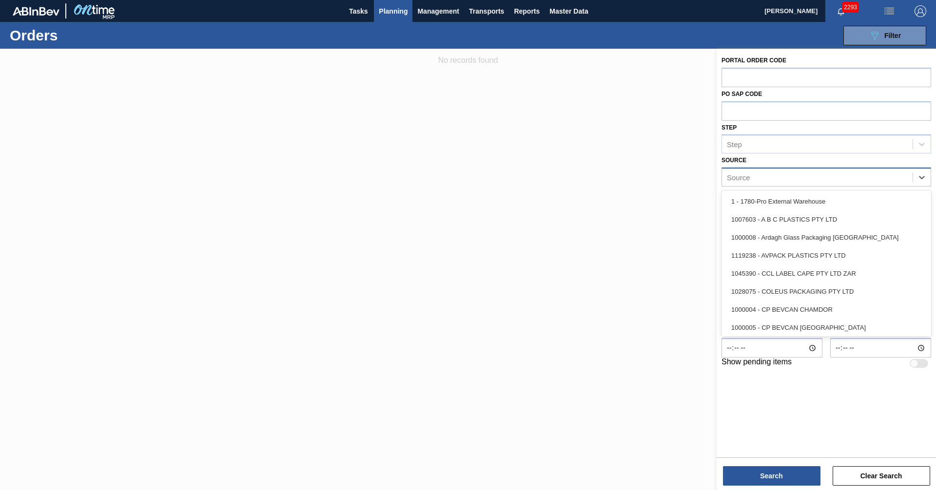
click at [794, 174] on div "Source" at bounding box center [817, 178] width 191 height 14
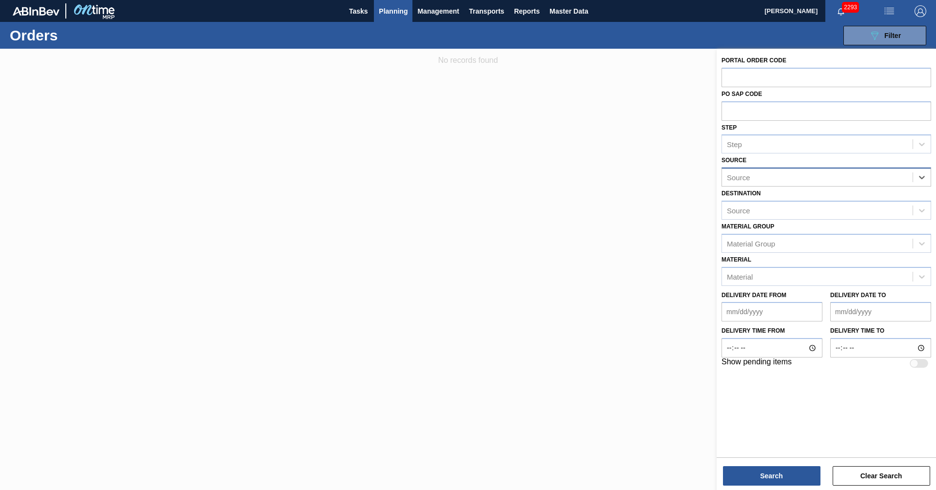
click at [779, 182] on div "Source" at bounding box center [817, 178] width 191 height 14
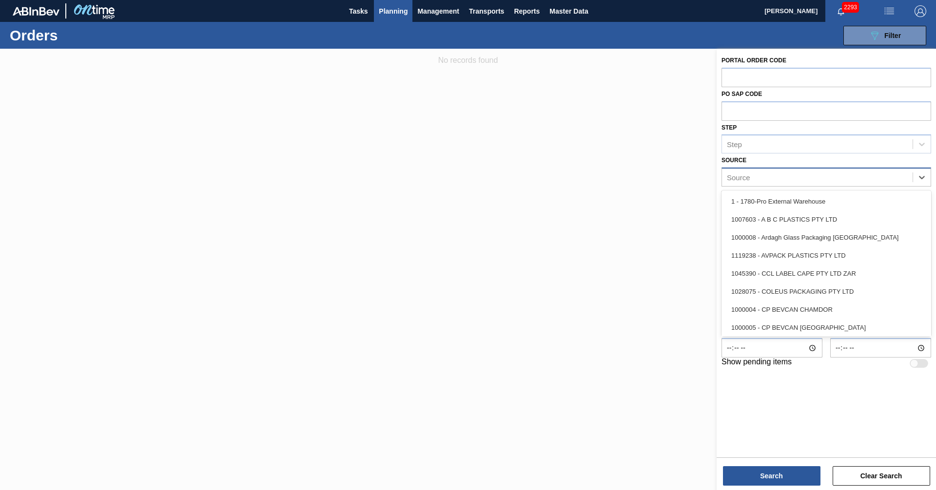
click at [776, 179] on div "Source" at bounding box center [817, 178] width 191 height 14
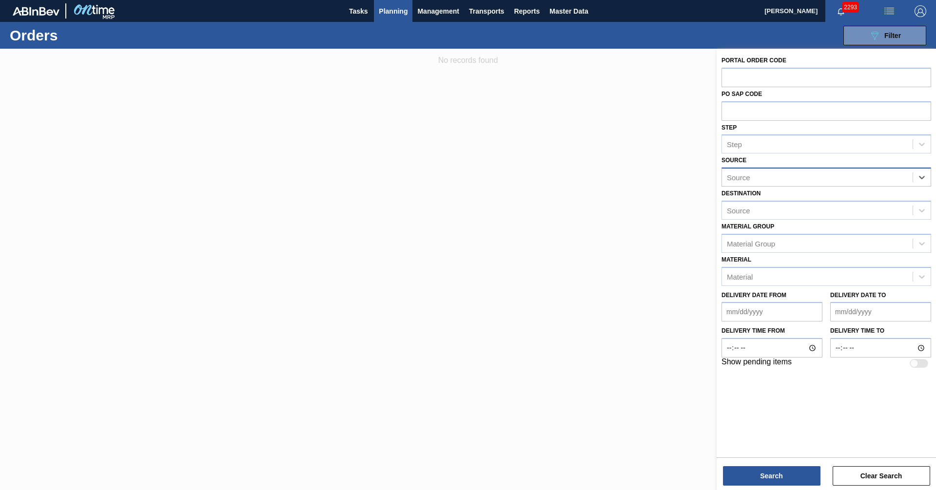
click at [753, 179] on div "Source" at bounding box center [817, 178] width 191 height 14
type input "THUTHU"
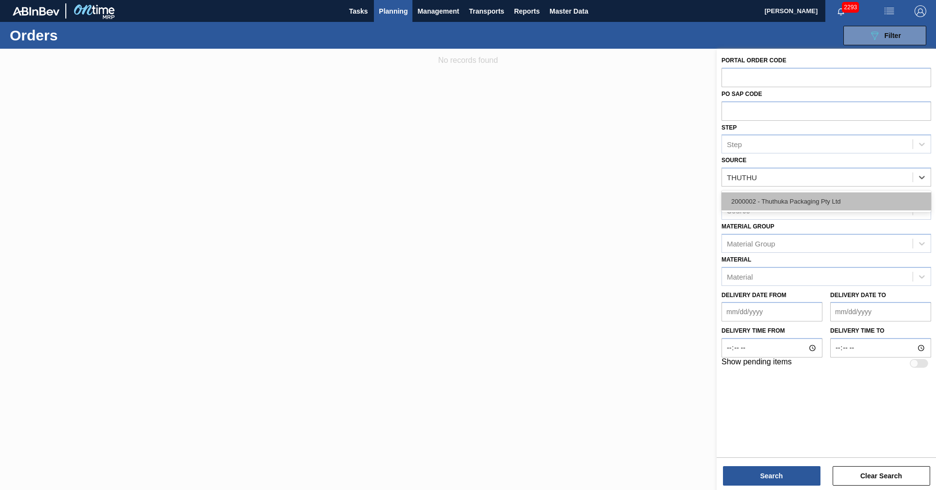
click at [818, 201] on div "2000002 - Thuthuka Packaging Pty Ltd" at bounding box center [826, 202] width 210 height 18
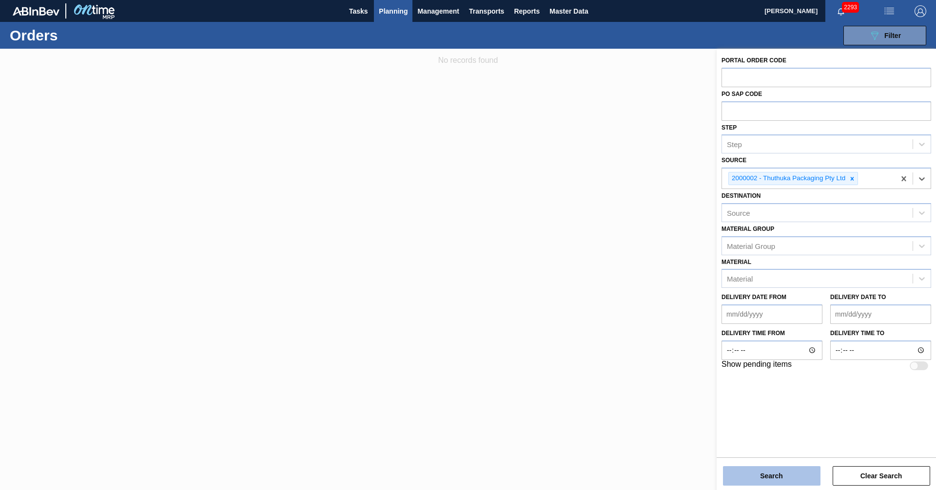
click at [761, 476] on button "Search" at bounding box center [771, 476] width 97 height 19
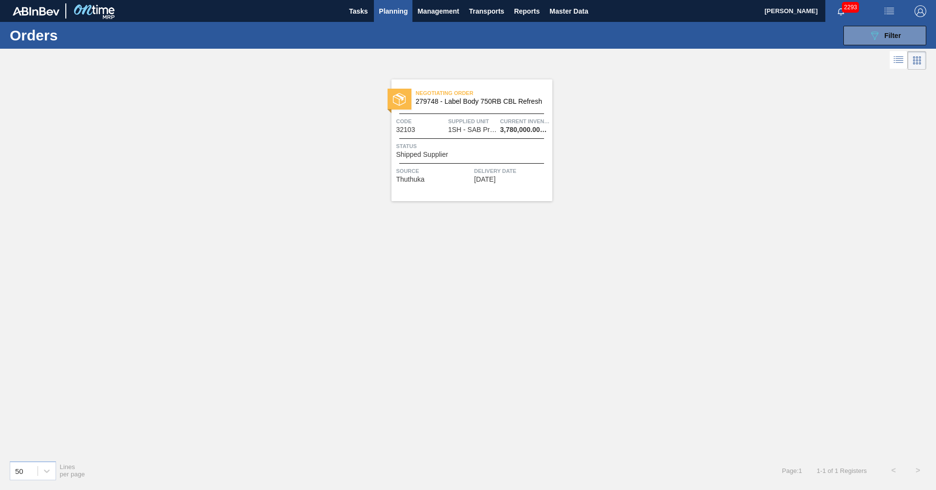
click at [428, 261] on div "Negotiating Order 279748 - Label Body 750RB CBL Refresh Code 32103 Supplied Uni…" at bounding box center [468, 262] width 936 height 381
click at [428, 151] on span "Shipped Supplier" at bounding box center [422, 154] width 52 height 7
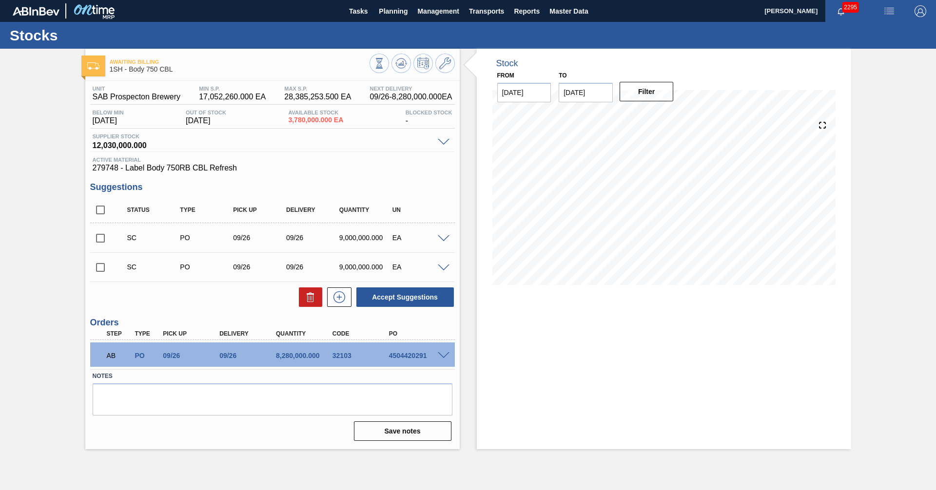
click at [451, 356] on div at bounding box center [444, 354] width 19 height 7
drag, startPoint x: 389, startPoint y: 355, endPoint x: 422, endPoint y: 356, distance: 32.7
click at [422, 356] on div "4504420291" at bounding box center [418, 356] width 63 height 8
click at [441, 354] on span at bounding box center [444, 355] width 12 height 7
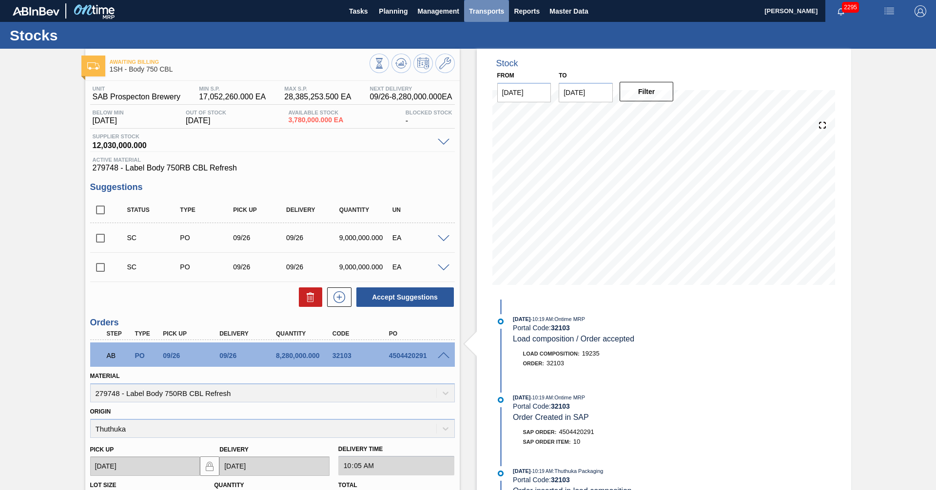
click at [484, 13] on span "Transports" at bounding box center [486, 11] width 35 height 12
click at [490, 34] on li "Load Composition" at bounding box center [486, 33] width 68 height 16
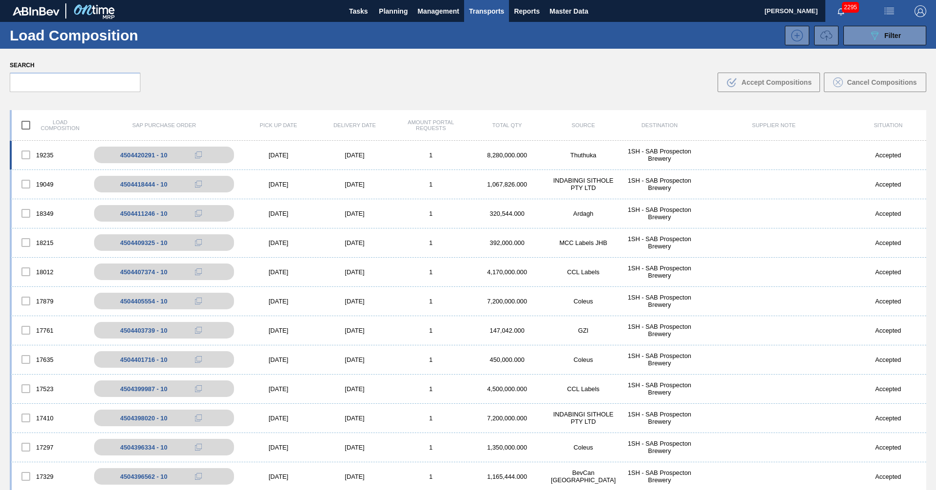
click at [78, 158] on div "19235" at bounding box center [50, 155] width 76 height 20
click at [98, 156] on div "4504420291 - 10" at bounding box center [171, 154] width 159 height 21
drag, startPoint x: 124, startPoint y: 155, endPoint x: 158, endPoint y: 161, distance: 34.6
click at [158, 161] on div "4504420291 - 10" at bounding box center [171, 154] width 159 height 21
copy div "4504420291"
